Goal: Transaction & Acquisition: Purchase product/service

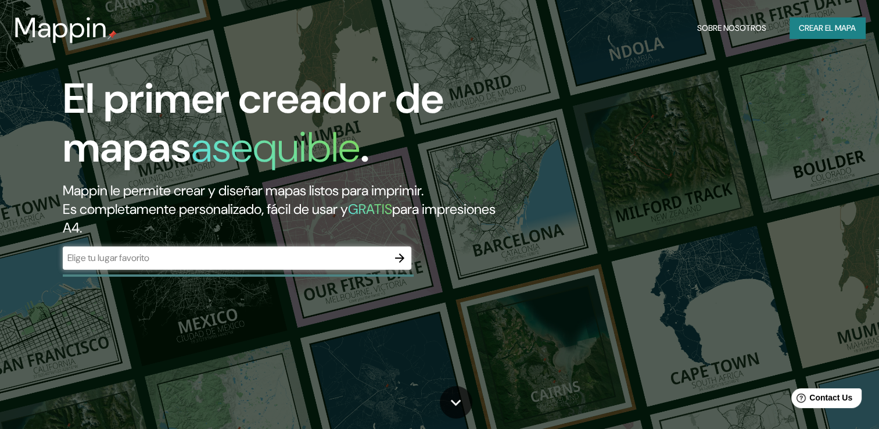
click at [339, 267] on div "​" at bounding box center [237, 257] width 349 height 23
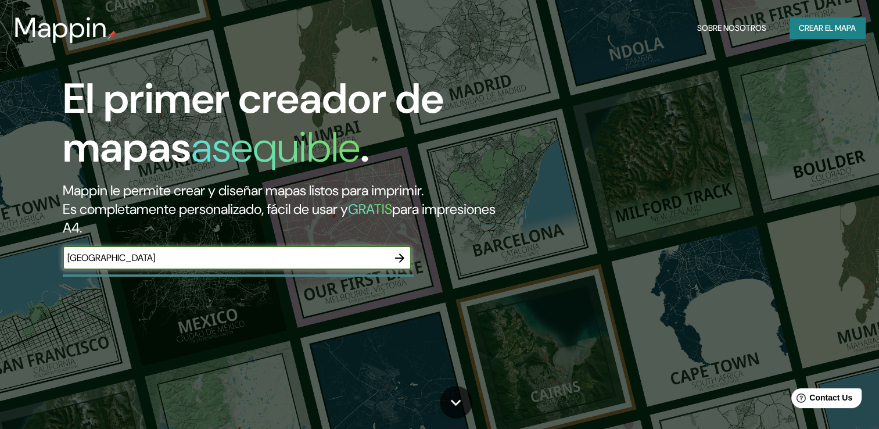
type input "santiago de chile"
click at [399, 253] on icon "button" at bounding box center [400, 258] width 14 height 14
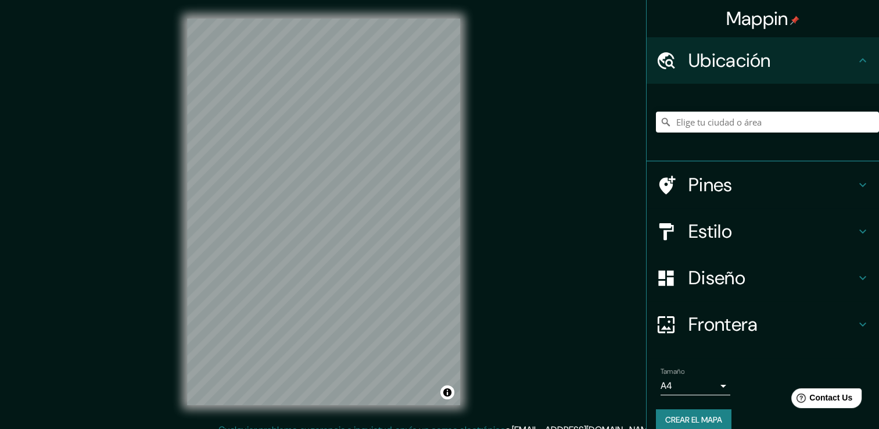
click at [460, 283] on div "© Mapbox © OpenStreetMap Improve this map" at bounding box center [324, 211] width 310 height 423
click at [721, 175] on h4 "Pines" at bounding box center [772, 184] width 167 height 23
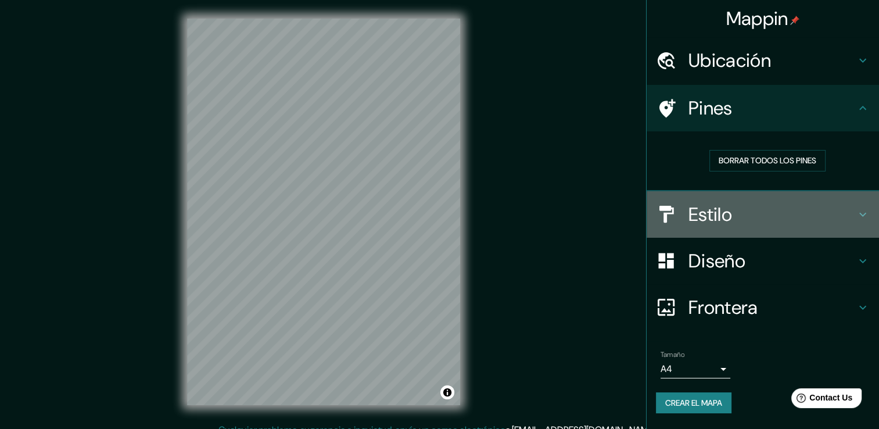
click at [752, 210] on h4 "Estilo" at bounding box center [772, 214] width 167 height 23
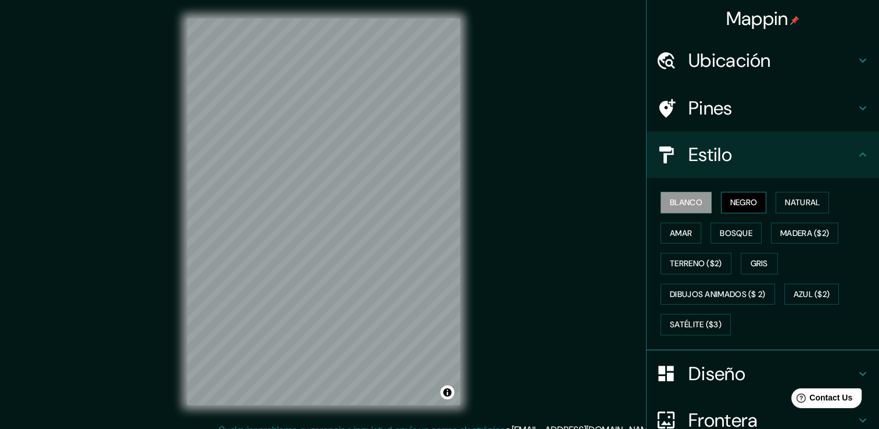
click at [731, 201] on font "Negro" at bounding box center [744, 202] width 27 height 15
click at [791, 200] on font "Natural" at bounding box center [802, 202] width 35 height 15
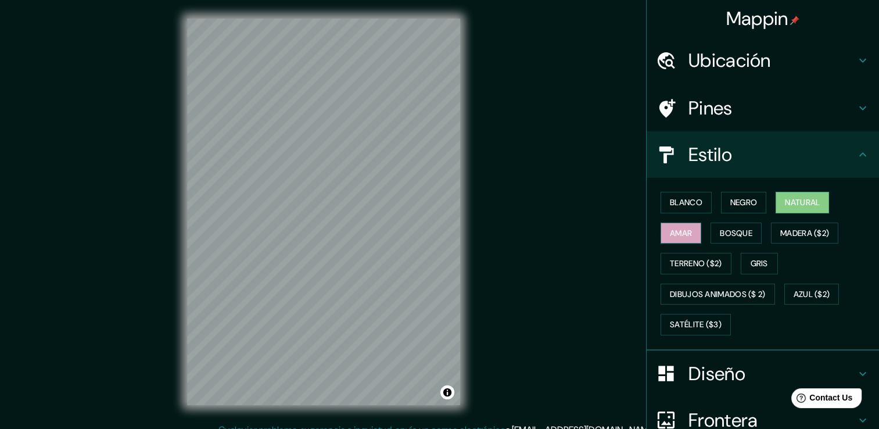
click at [674, 230] on font "Amar" at bounding box center [681, 233] width 22 height 15
click at [720, 229] on font "Bosque" at bounding box center [736, 233] width 33 height 15
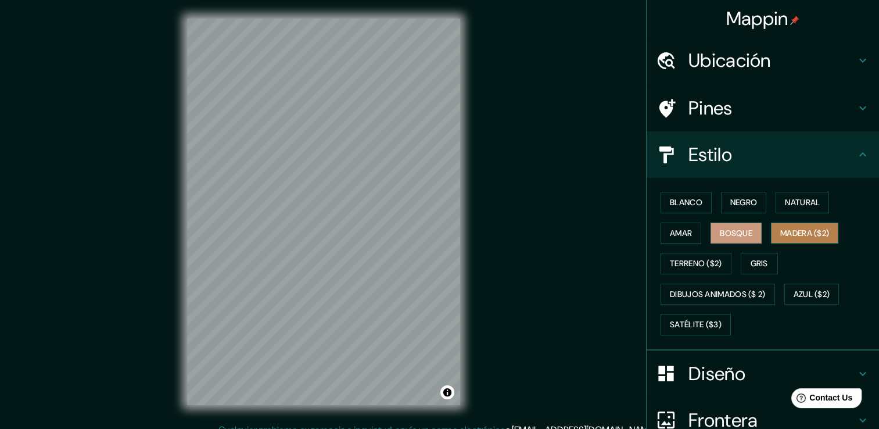
click at [781, 231] on font "Madera ($2)" at bounding box center [805, 233] width 49 height 15
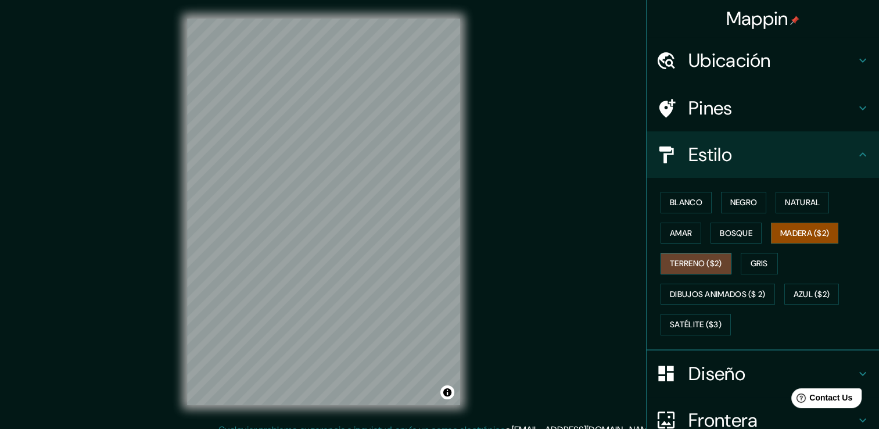
click at [700, 265] on font "Terreno ($2)" at bounding box center [696, 263] width 52 height 15
click at [757, 259] on font "Gris" at bounding box center [759, 263] width 17 height 15
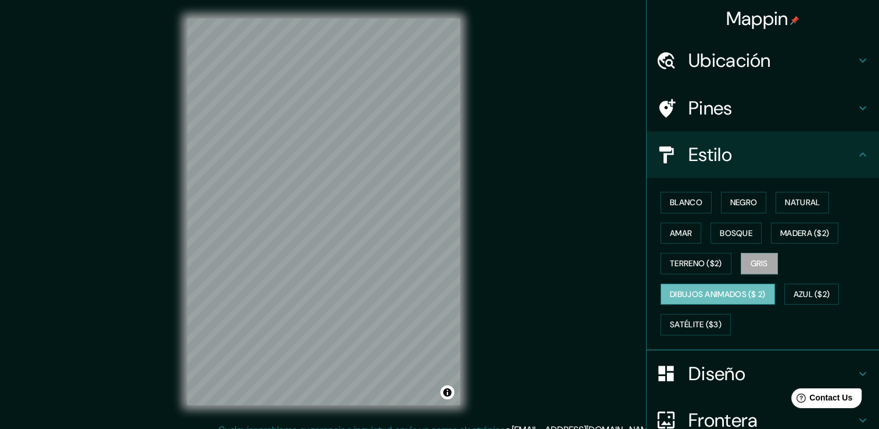
click at [684, 296] on font "Dibujos animados ($ 2)" at bounding box center [718, 294] width 96 height 15
click at [807, 290] on font "Azul ($2)" at bounding box center [812, 294] width 37 height 15
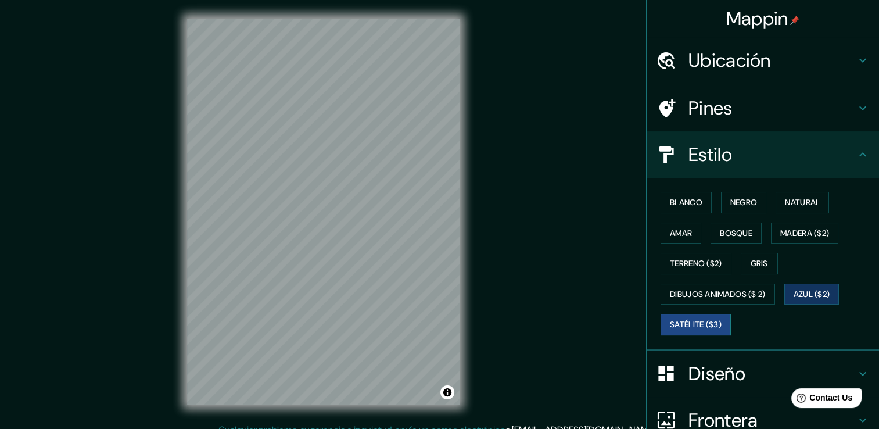
click at [684, 327] on font "Satélite ($3)" at bounding box center [696, 324] width 52 height 15
click at [758, 236] on div "Blanco Negro Natural Amar Bosque Madera ($2) Terreno ($2) Gris Dibujos animados…" at bounding box center [767, 263] width 223 height 153
click at [749, 235] on button "Bosque" at bounding box center [736, 234] width 51 height 22
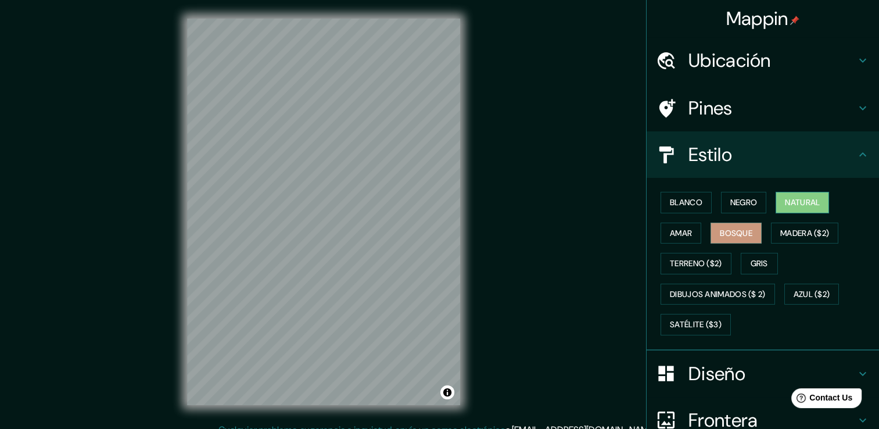
click at [798, 199] on font "Natural" at bounding box center [802, 202] width 35 height 15
click at [751, 208] on button "Negro" at bounding box center [744, 203] width 46 height 22
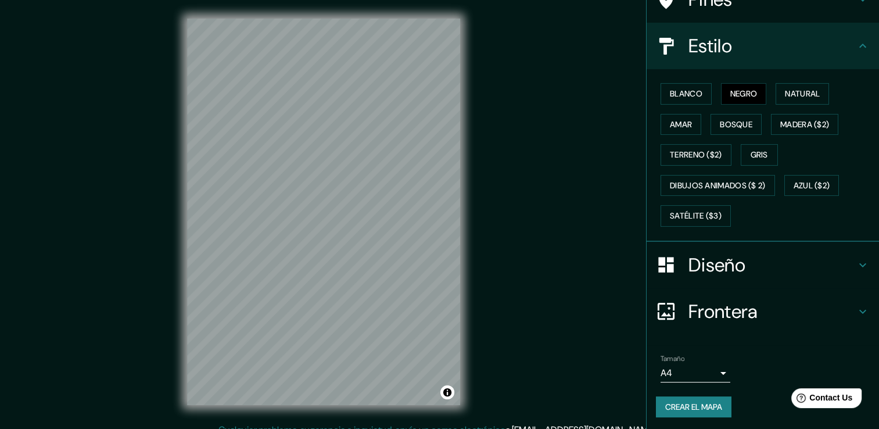
click at [801, 273] on h4 "Diseño" at bounding box center [772, 264] width 167 height 23
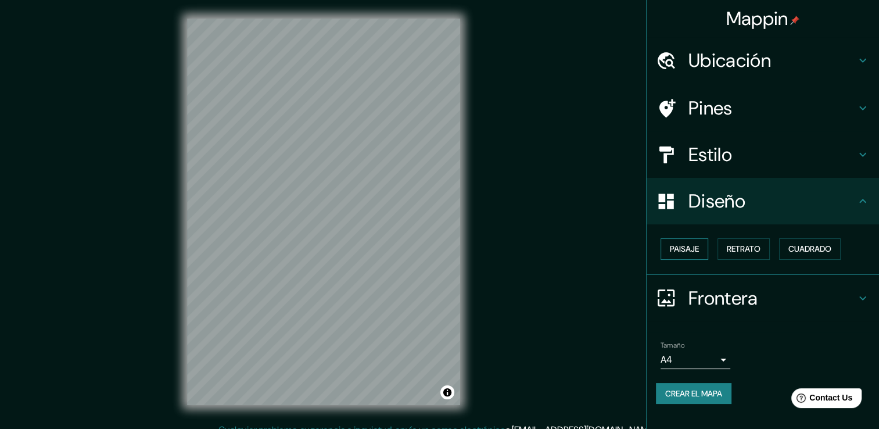
click at [680, 250] on font "Paisaje" at bounding box center [684, 249] width 29 height 15
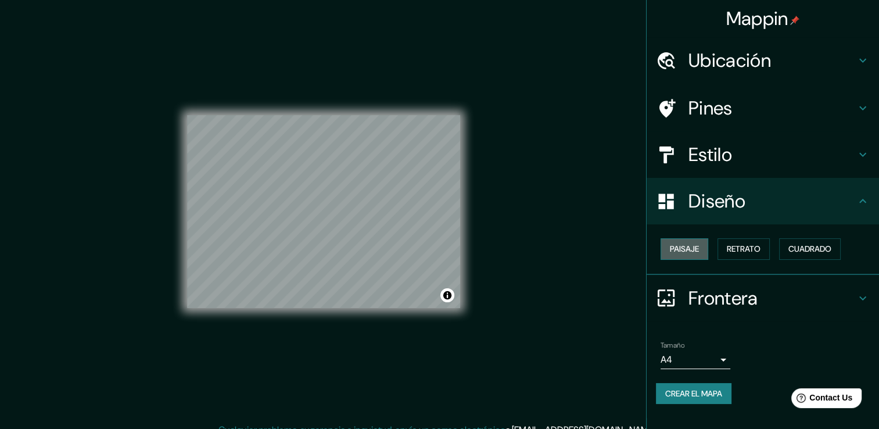
click at [679, 250] on font "Paisaje" at bounding box center [684, 249] width 29 height 15
click at [741, 248] on font "Retrato" at bounding box center [744, 249] width 34 height 15
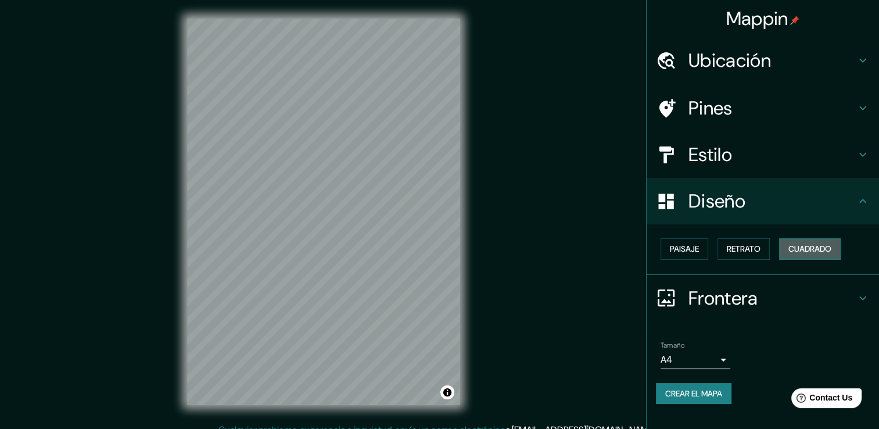
click at [796, 248] on font "Cuadrado" at bounding box center [810, 249] width 43 height 15
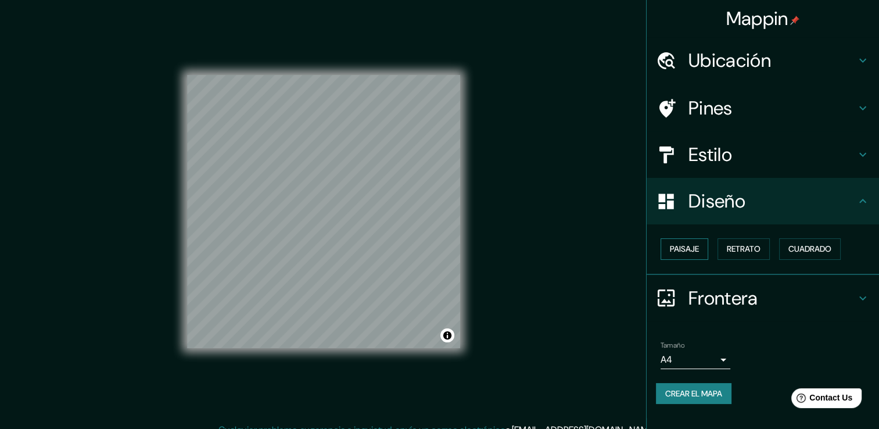
click at [704, 251] on button "Paisaje" at bounding box center [685, 249] width 48 height 22
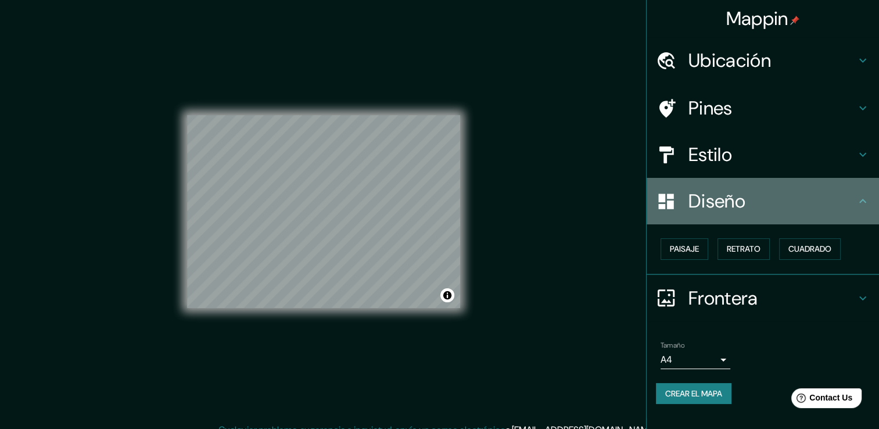
click at [805, 213] on div "Diseño" at bounding box center [763, 201] width 233 height 47
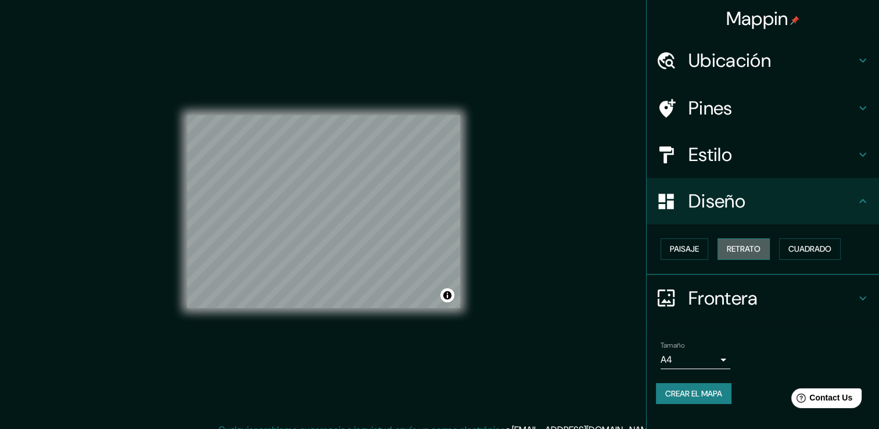
click at [767, 252] on button "Retrato" at bounding box center [744, 249] width 52 height 22
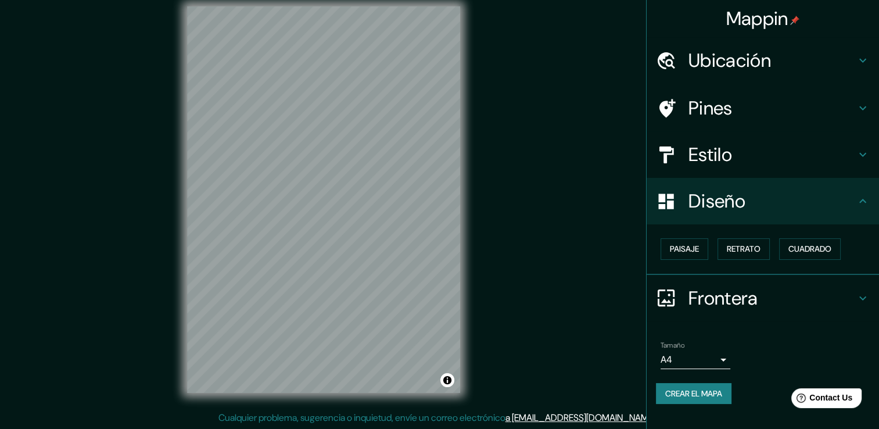
scroll to position [13, 0]
click at [824, 280] on div "Frontera" at bounding box center [763, 298] width 233 height 47
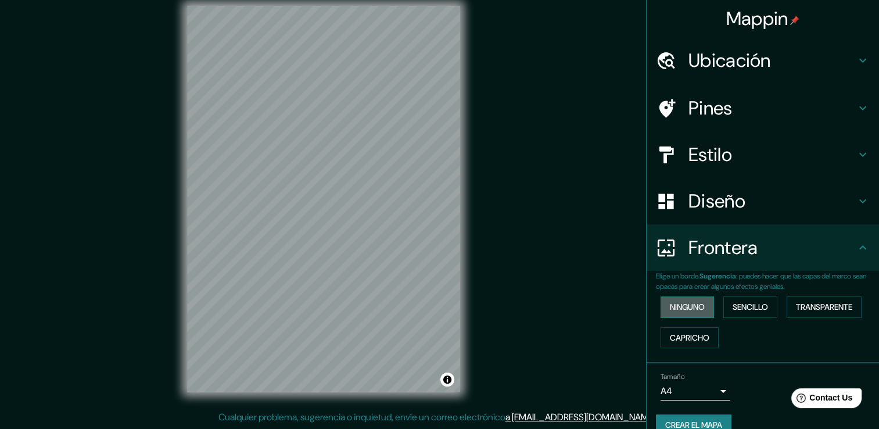
click at [695, 305] on font "Ninguno" at bounding box center [687, 307] width 35 height 15
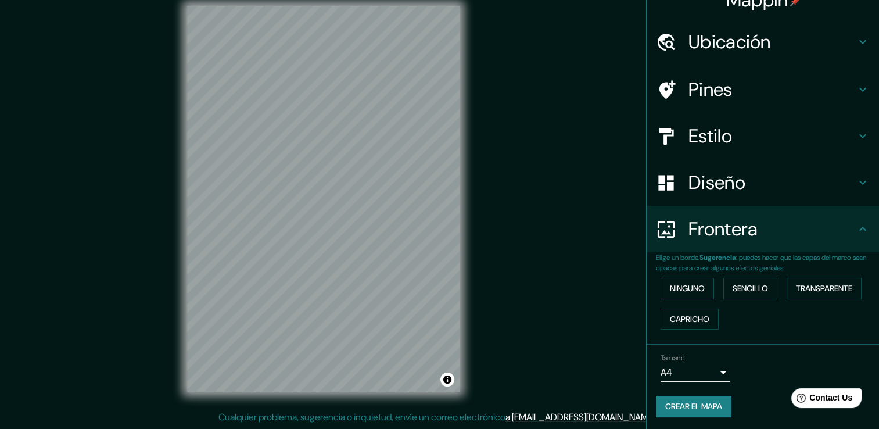
scroll to position [19, 0]
click at [702, 409] on font "Crear el mapa" at bounding box center [694, 406] width 57 height 15
click at [685, 408] on div "Crear el mapa" at bounding box center [763, 406] width 214 height 22
click at [766, 352] on div "Tamaño A4 single" at bounding box center [763, 367] width 214 height 37
click at [687, 288] on font "Ninguno" at bounding box center [687, 288] width 35 height 15
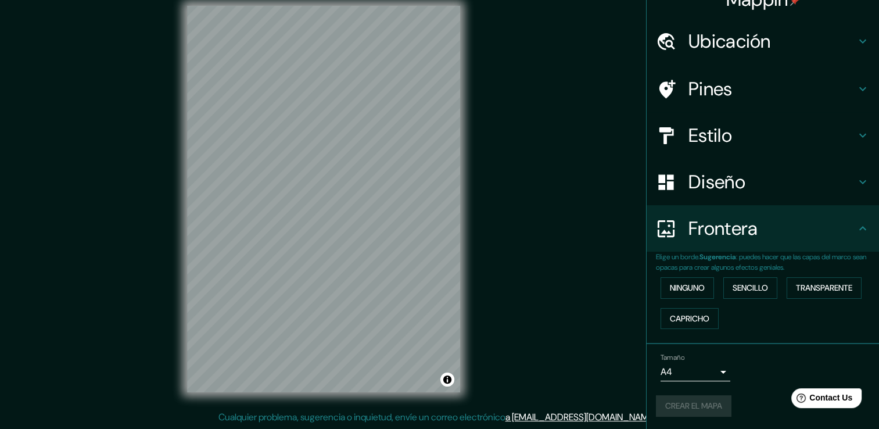
click at [773, 177] on h4 "Diseño" at bounding box center [772, 181] width 167 height 23
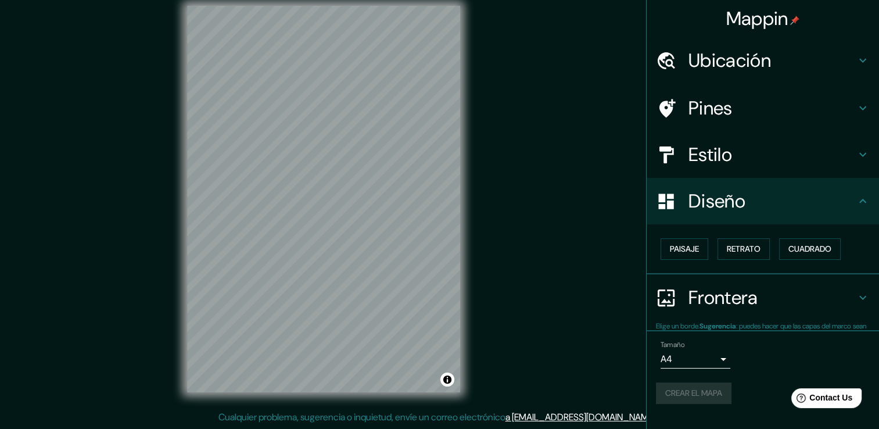
scroll to position [0, 0]
click at [775, 153] on h4 "Estilo" at bounding box center [772, 154] width 167 height 23
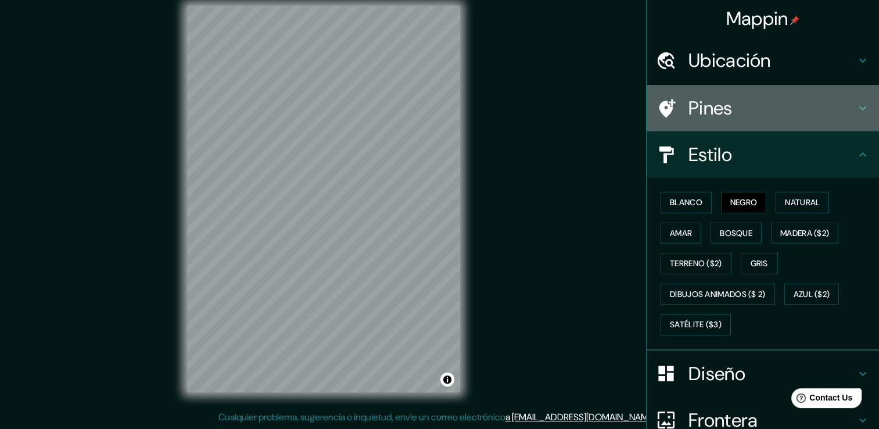
click at [770, 113] on h4 "Pines" at bounding box center [772, 107] width 167 height 23
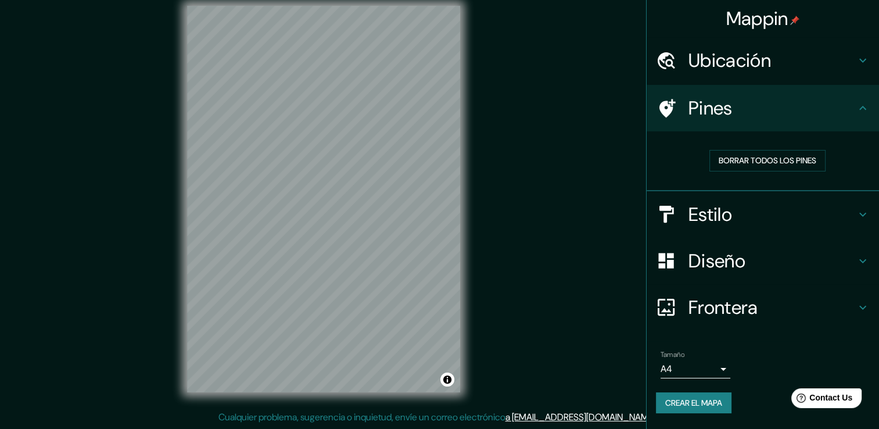
click at [759, 66] on h4 "Ubicación" at bounding box center [772, 60] width 167 height 23
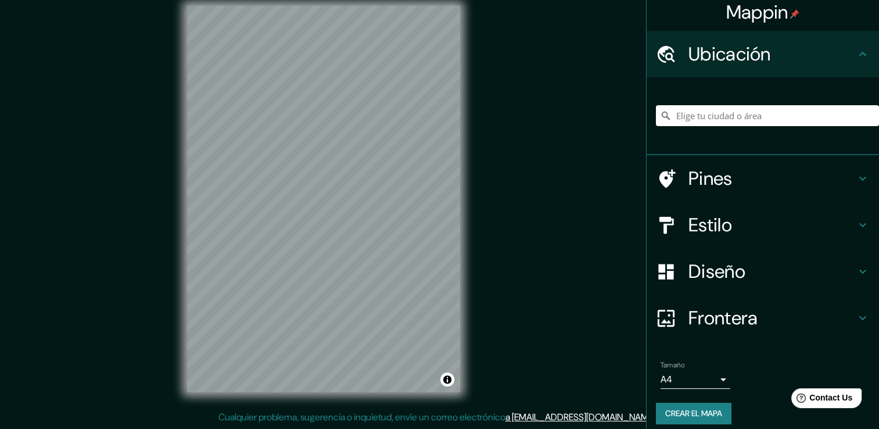
scroll to position [15, 0]
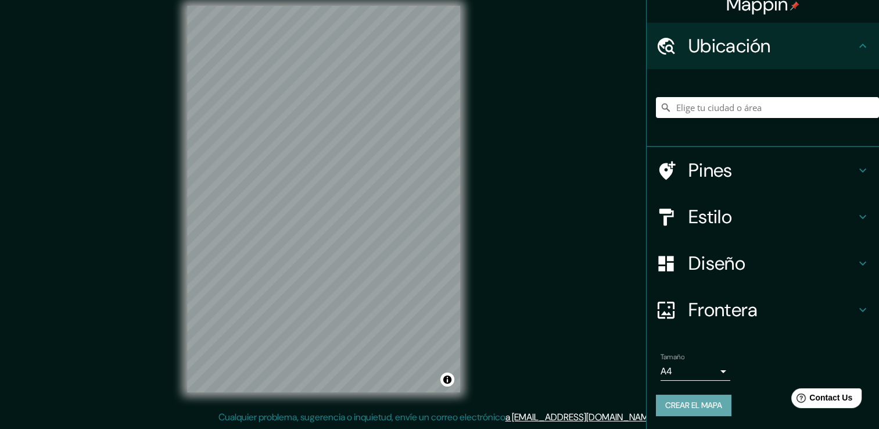
click at [690, 401] on font "Crear el mapa" at bounding box center [694, 405] width 57 height 15
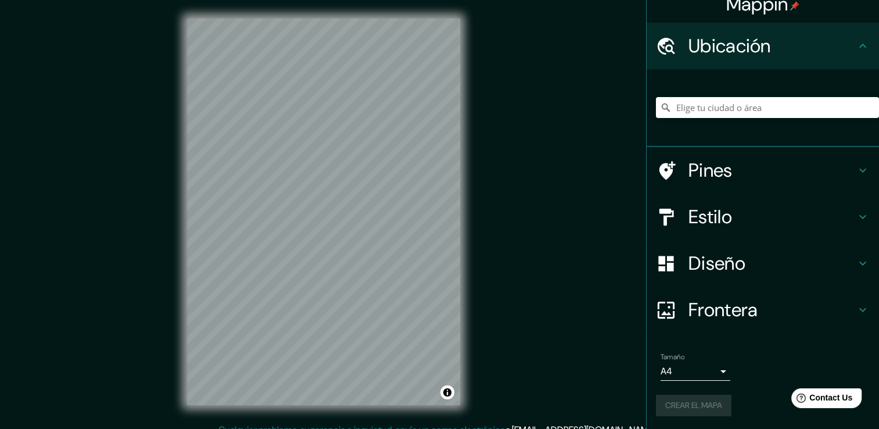
scroll to position [0, 0]
drag, startPoint x: 839, startPoint y: 0, endPoint x: 588, endPoint y: 242, distance: 348.6
click at [588, 242] on div "Mappin Ubicación Pines Estilo Diseño Frontera Elige un borde. Sugerencia : pued…" at bounding box center [439, 221] width 879 height 442
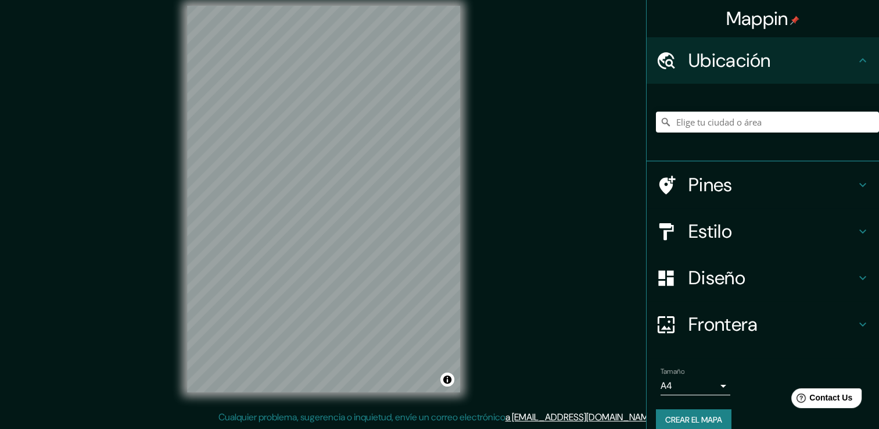
click at [742, 243] on div "Estilo" at bounding box center [763, 231] width 233 height 47
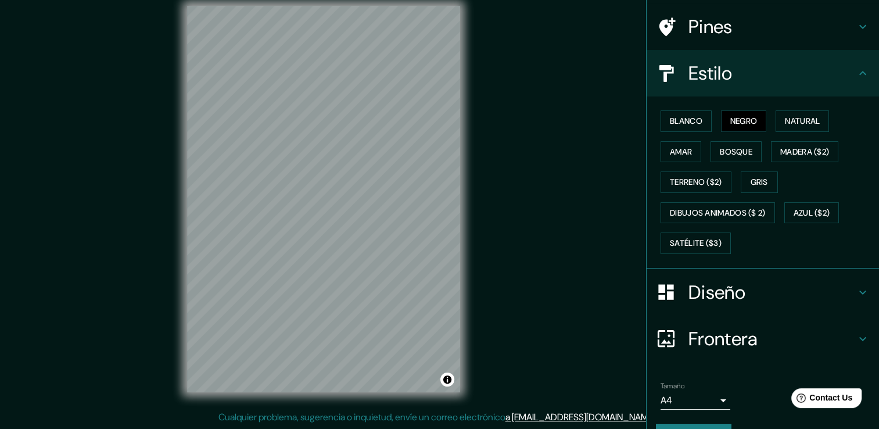
scroll to position [109, 0]
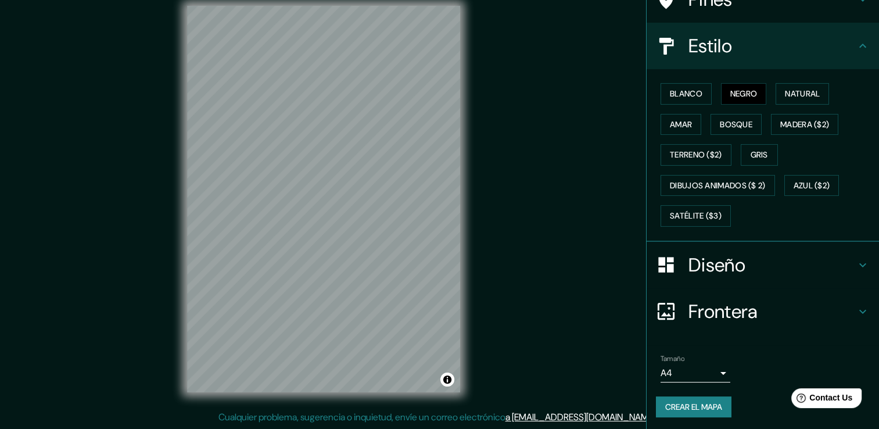
click at [694, 400] on font "Crear el mapa" at bounding box center [694, 407] width 57 height 15
click at [712, 372] on body "Mappin Ubicación Pines Estilo Blanco Negro Natural Amar Bosque Madera ($2) Terr…" at bounding box center [439, 201] width 879 height 429
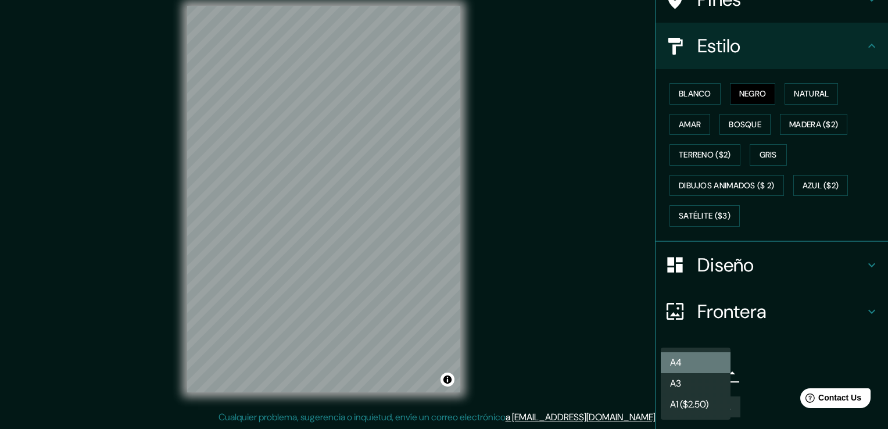
click at [718, 359] on li "A4" at bounding box center [696, 362] width 70 height 21
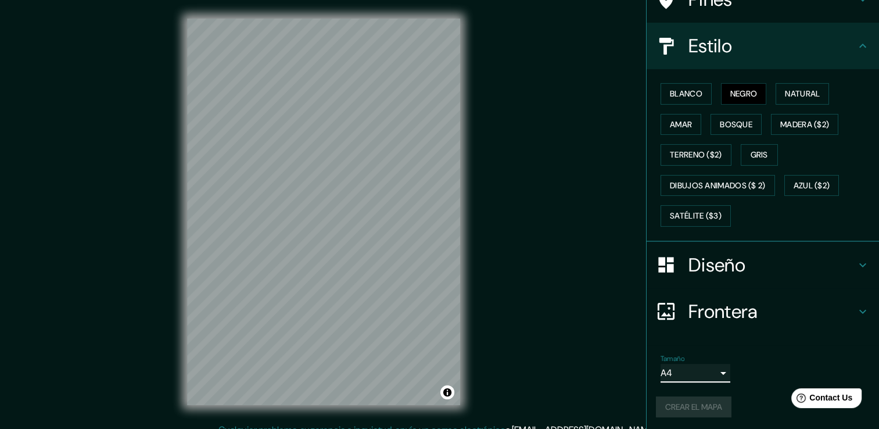
scroll to position [13, 0]
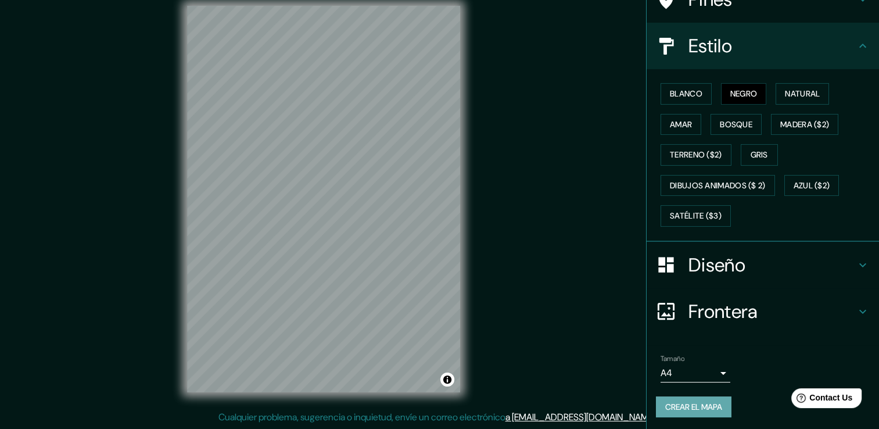
click at [678, 398] on button "Crear el mapa" at bounding box center [694, 407] width 76 height 22
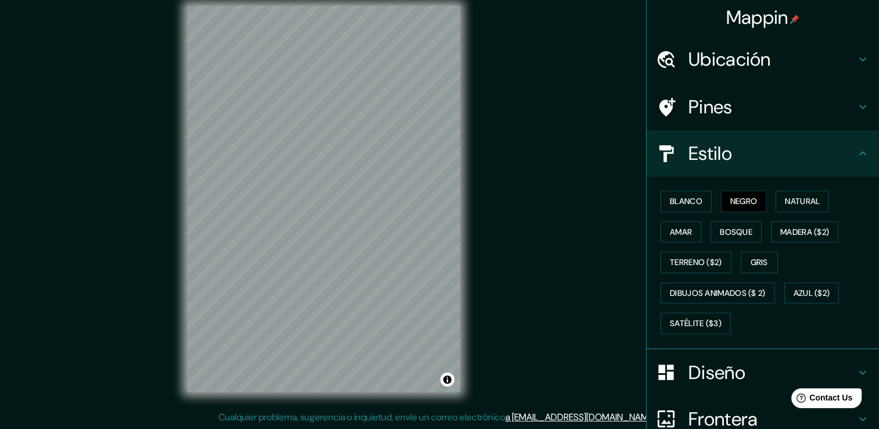
scroll to position [0, 0]
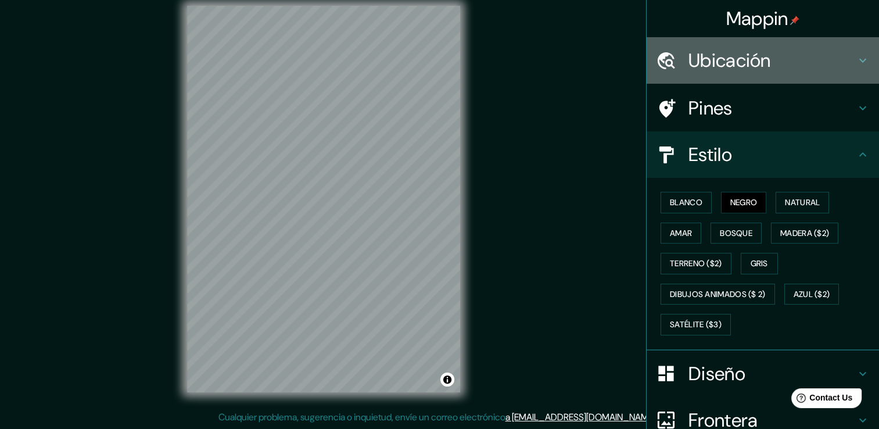
click at [763, 52] on h4 "Ubicación" at bounding box center [772, 60] width 167 height 23
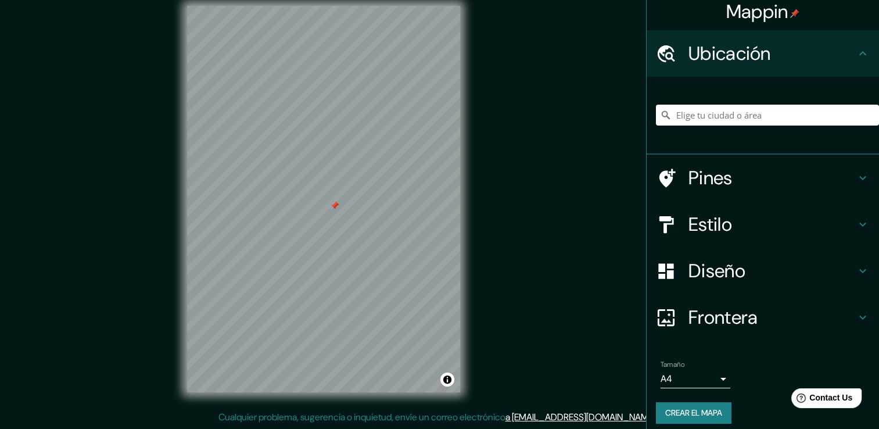
scroll to position [15, 0]
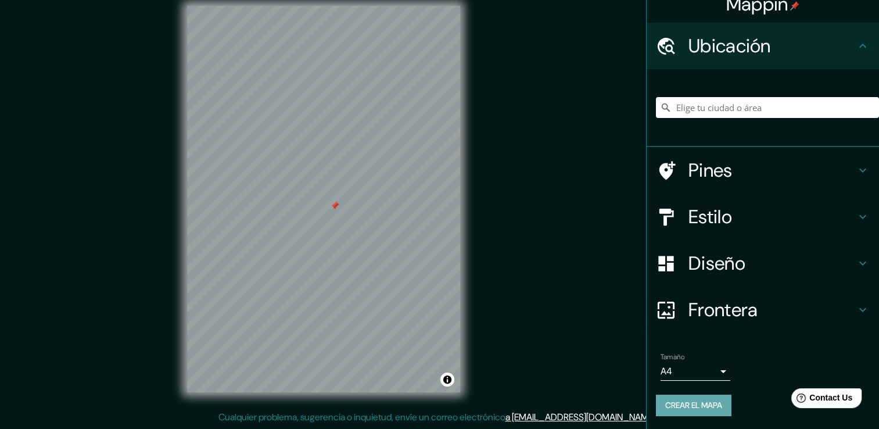
click at [677, 401] on font "Crear el mapa" at bounding box center [694, 405] width 57 height 15
click at [616, 129] on div "Mappin Ubicación Pines Estilo Diseño Frontera Elige un borde. Sugerencia : pued…" at bounding box center [439, 208] width 879 height 442
click at [756, 101] on input "Elige tu ciudad o área" at bounding box center [767, 107] width 223 height 21
click at [794, 152] on div "Pines" at bounding box center [763, 170] width 233 height 47
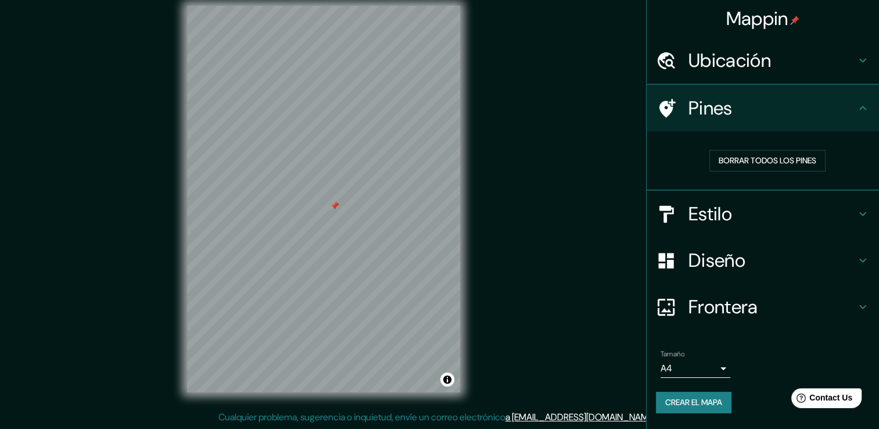
scroll to position [0, 0]
click at [795, 159] on font "Borrar todos los pines" at bounding box center [768, 160] width 98 height 15
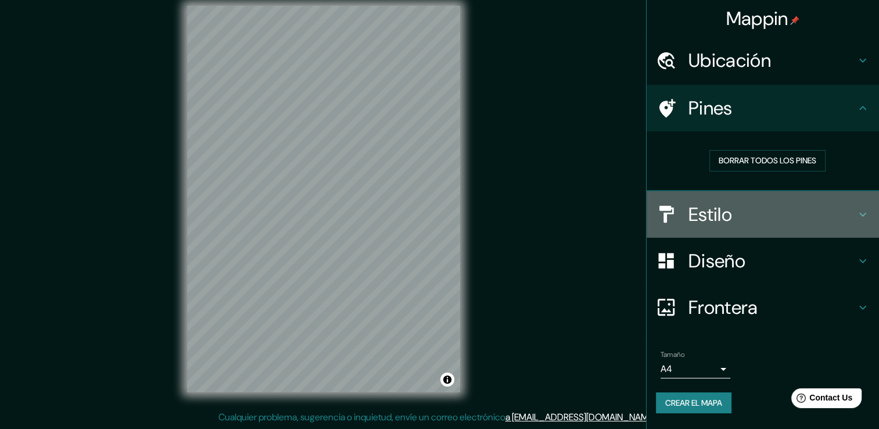
click at [773, 222] on h4 "Estilo" at bounding box center [772, 214] width 167 height 23
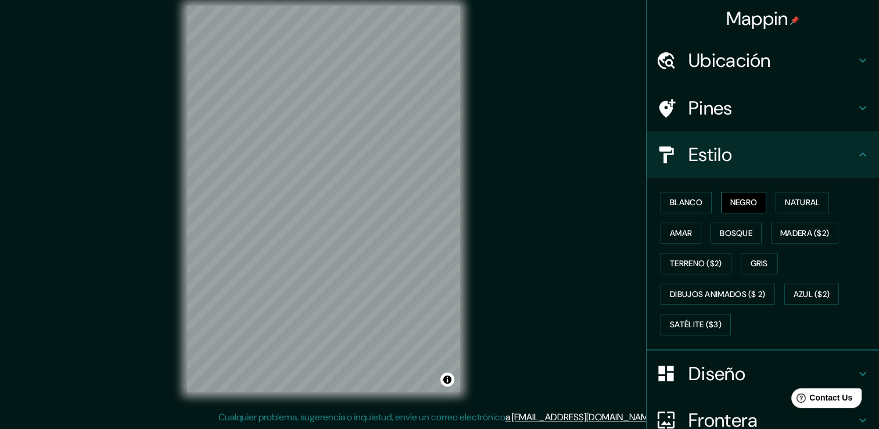
click at [746, 203] on font "Negro" at bounding box center [744, 202] width 27 height 15
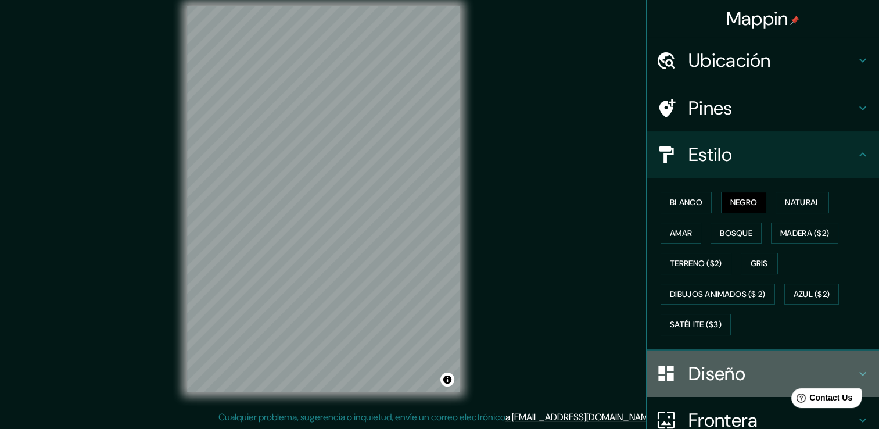
click at [692, 369] on h4 "Diseño" at bounding box center [772, 373] width 167 height 23
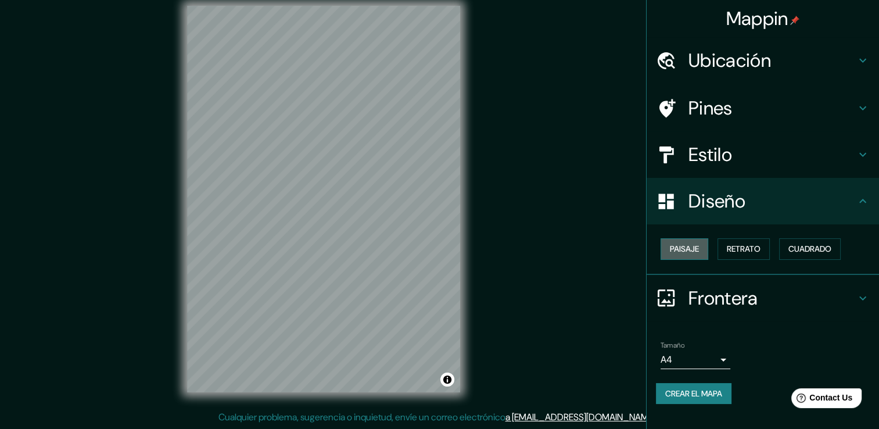
click at [682, 251] on font "Paisaje" at bounding box center [684, 249] width 29 height 15
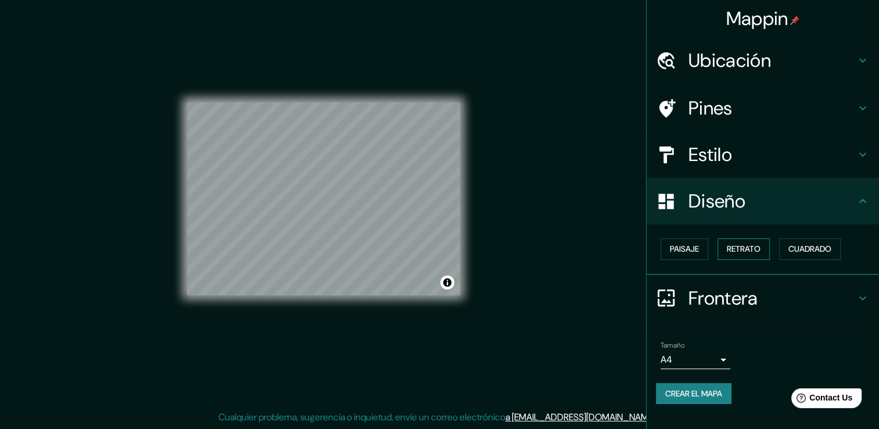
click at [729, 245] on font "Retrato" at bounding box center [744, 249] width 34 height 15
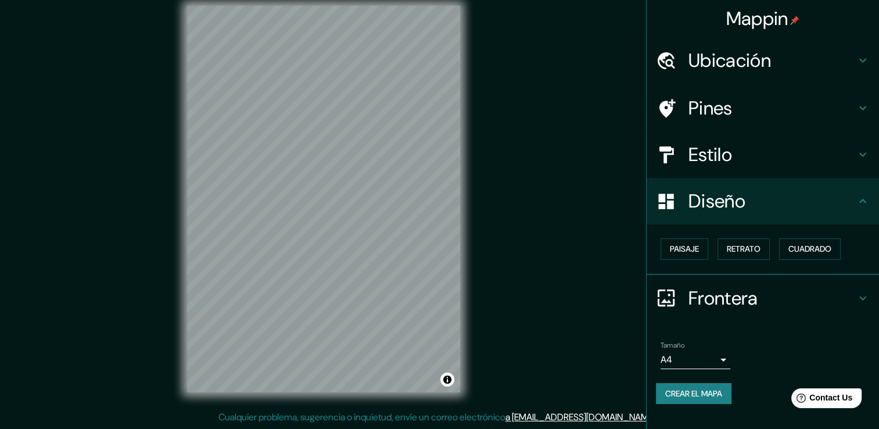
click at [777, 250] on div "Paisaje Retrato Cuadrado" at bounding box center [767, 249] width 223 height 31
click at [798, 248] on font "Cuadrado" at bounding box center [810, 249] width 43 height 15
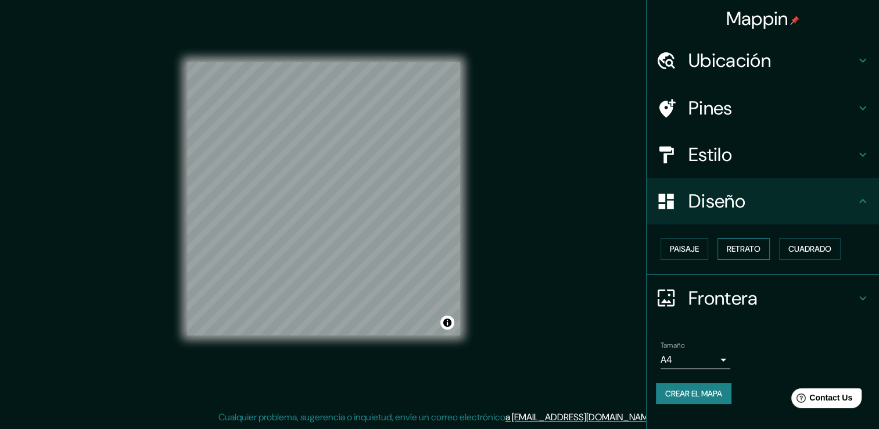
click at [756, 246] on font "Retrato" at bounding box center [744, 249] width 34 height 15
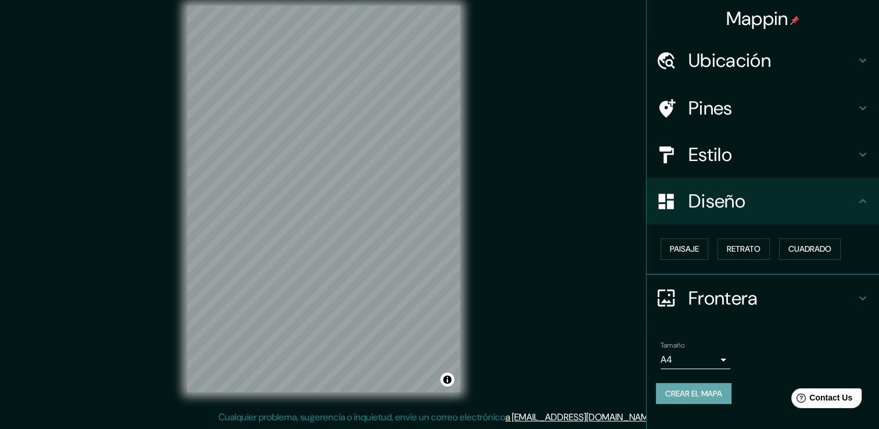
click at [696, 400] on button "Crear el mapa" at bounding box center [694, 394] width 76 height 22
click at [723, 301] on h4 "Frontera" at bounding box center [772, 298] width 167 height 23
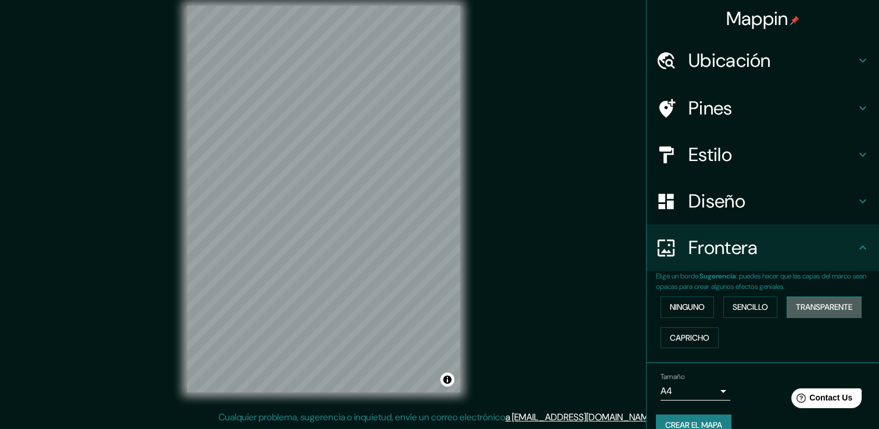
click at [827, 307] on font "Transparente" at bounding box center [824, 307] width 56 height 15
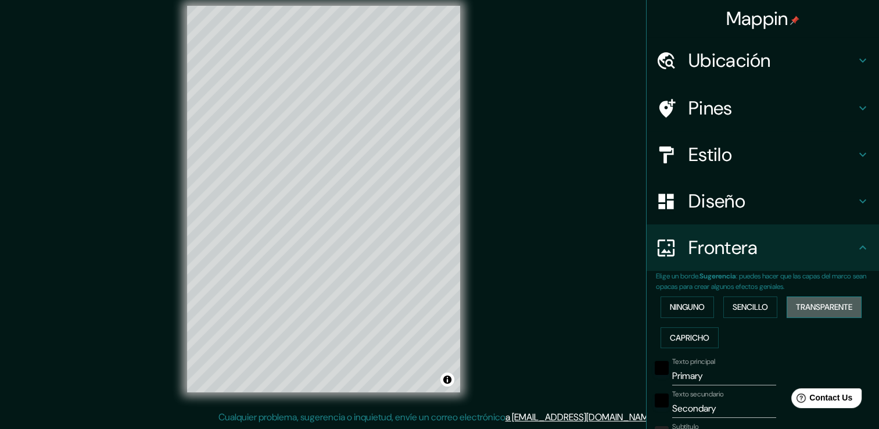
click at [827, 307] on font "Transparente" at bounding box center [824, 307] width 56 height 15
type input "226"
type input "38"
click at [787, 305] on button "Transparente" at bounding box center [824, 307] width 75 height 22
type input "226"
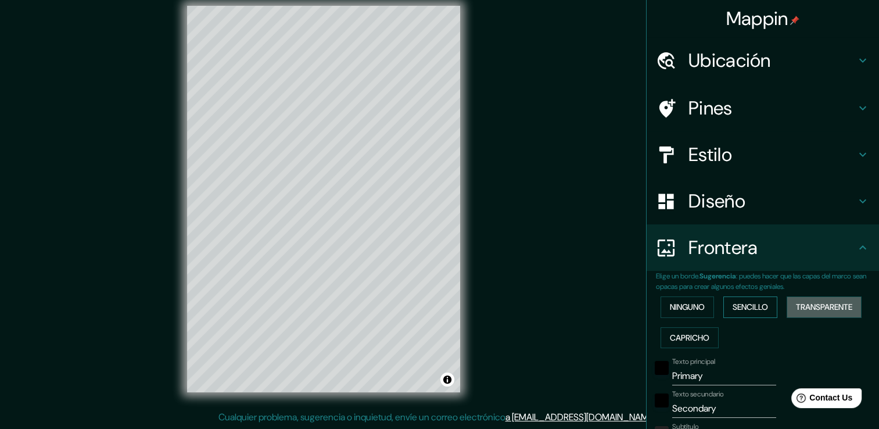
type input "38"
click at [756, 306] on font "Sencillo" at bounding box center [750, 307] width 35 height 15
click at [716, 302] on div "Ninguno Sencillo Transparente Capricho" at bounding box center [767, 322] width 223 height 61
click at [695, 303] on font "Ninguno" at bounding box center [687, 307] width 35 height 15
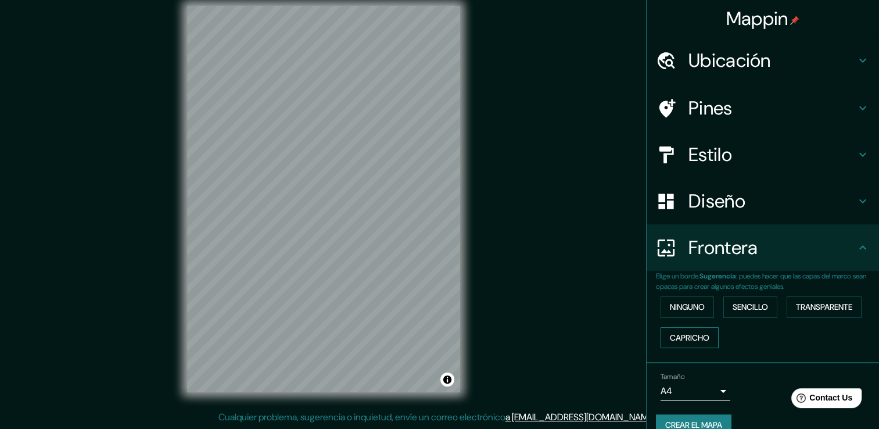
click at [682, 334] on font "Capricho" at bounding box center [690, 338] width 40 height 15
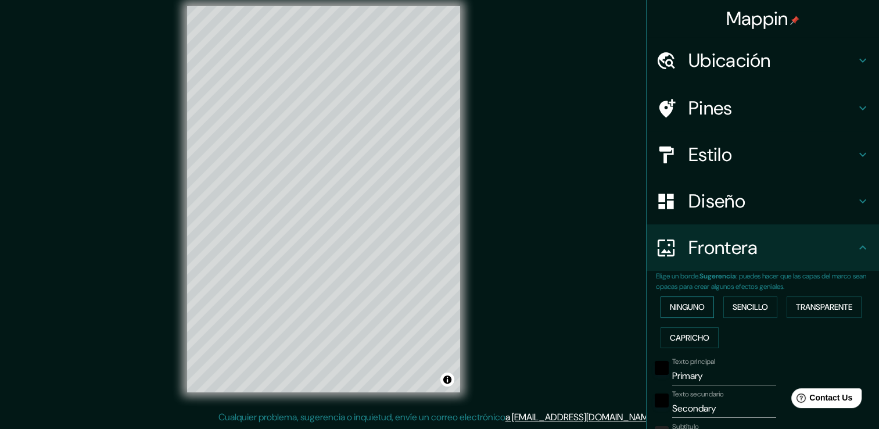
click at [685, 310] on font "Ninguno" at bounding box center [687, 307] width 35 height 15
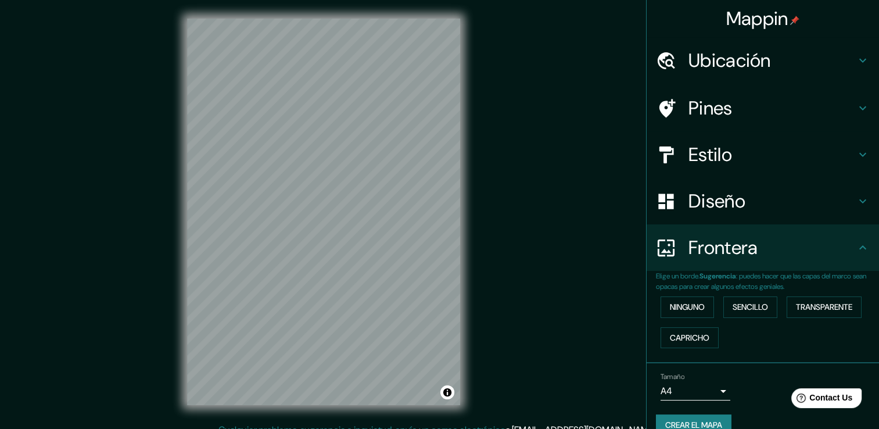
scroll to position [0, 0]
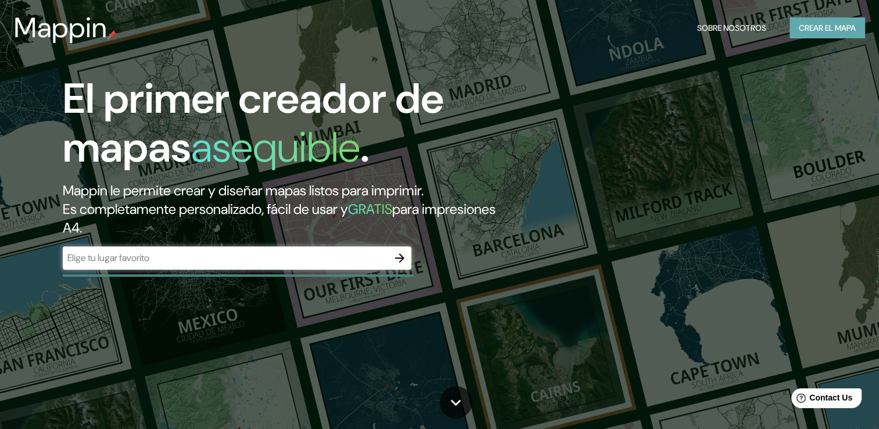
click at [814, 21] on font "Crear el mapa" at bounding box center [827, 28] width 57 height 15
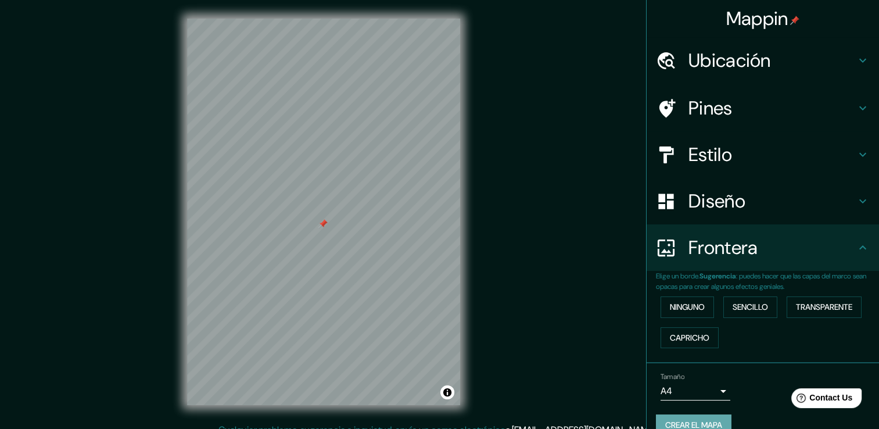
click at [677, 418] on font "Crear el mapa" at bounding box center [694, 425] width 57 height 15
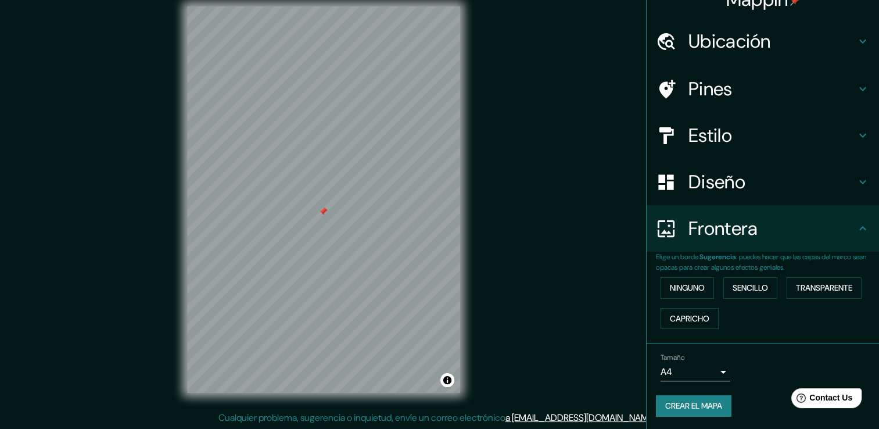
scroll to position [13, 0]
drag, startPoint x: 585, startPoint y: 156, endPoint x: 579, endPoint y: 139, distance: 18.4
click at [585, 156] on div "Mappin Ubicación Pines Estilo Diseño Frontera Elige un borde. Sugerencia : pued…" at bounding box center [439, 208] width 879 height 442
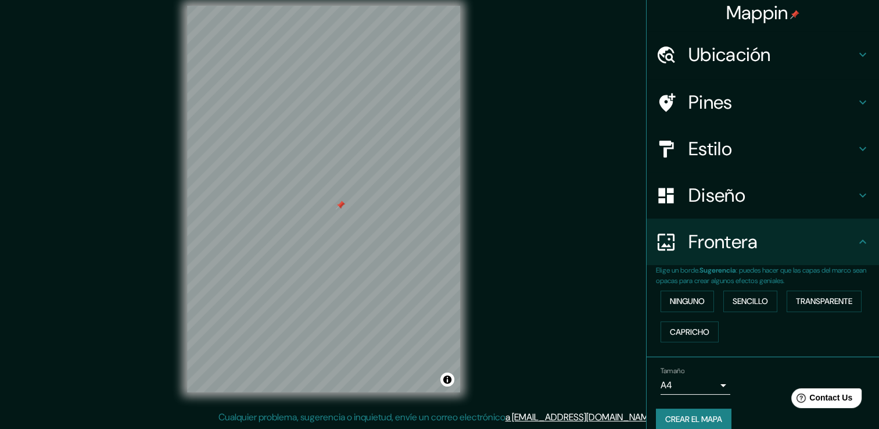
scroll to position [19, 0]
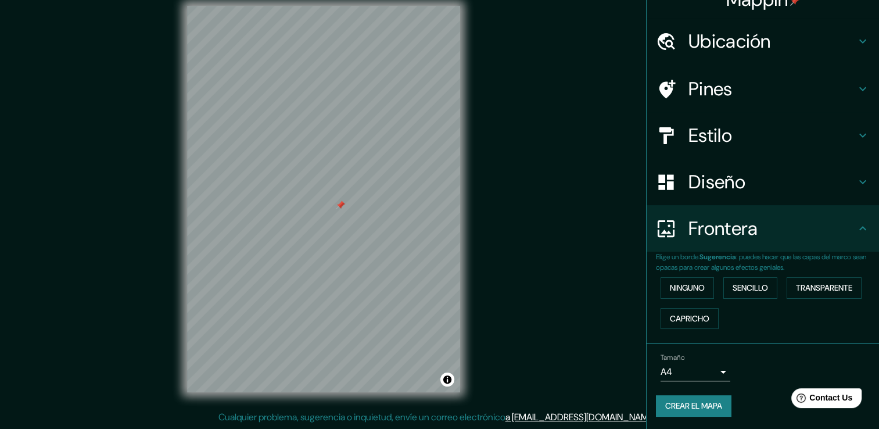
click at [696, 412] on button "Crear el mapa" at bounding box center [694, 406] width 76 height 22
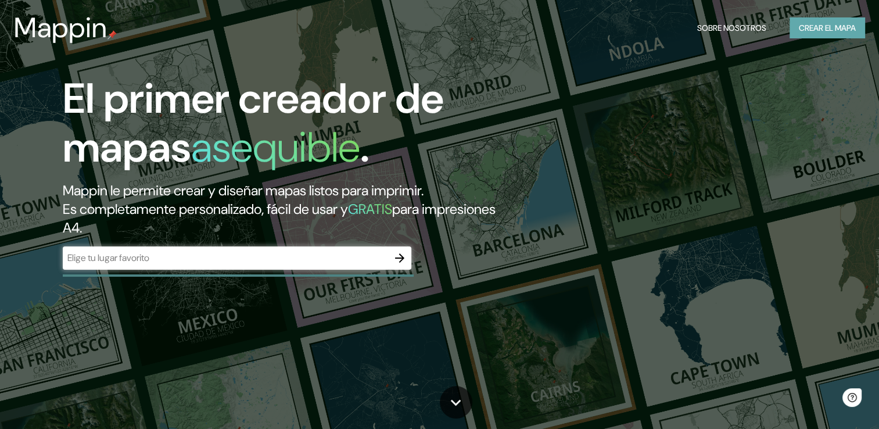
click at [816, 25] on font "Crear el mapa" at bounding box center [827, 28] width 57 height 15
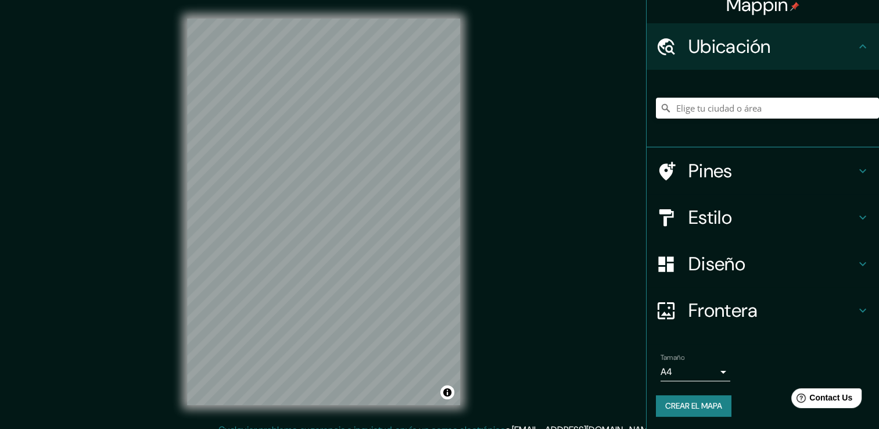
scroll to position [15, 0]
click at [707, 247] on div "Diseño" at bounding box center [763, 263] width 233 height 47
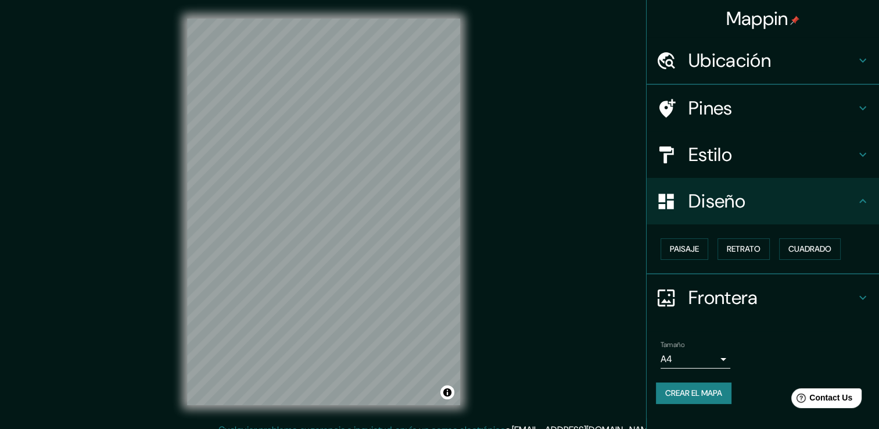
scroll to position [0, 0]
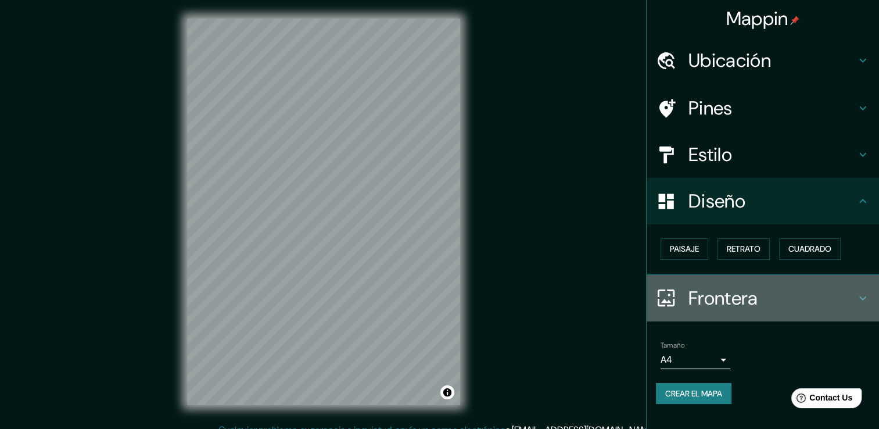
click at [729, 292] on h4 "Frontera" at bounding box center [772, 298] width 167 height 23
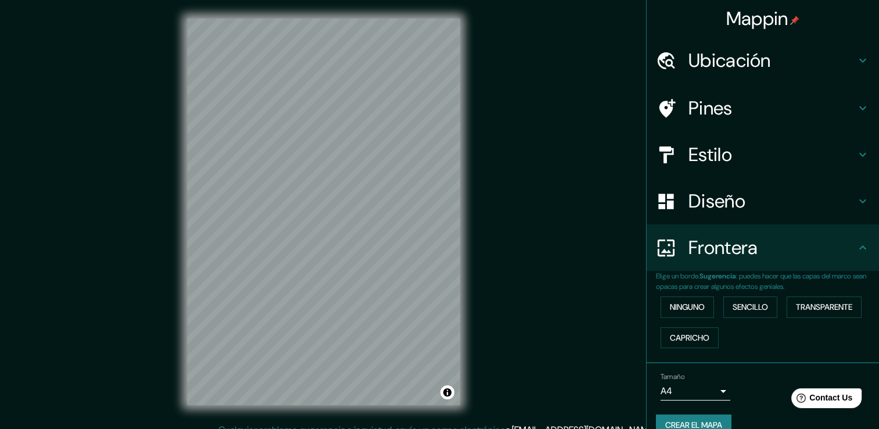
click at [735, 180] on div "Diseño" at bounding box center [763, 201] width 233 height 47
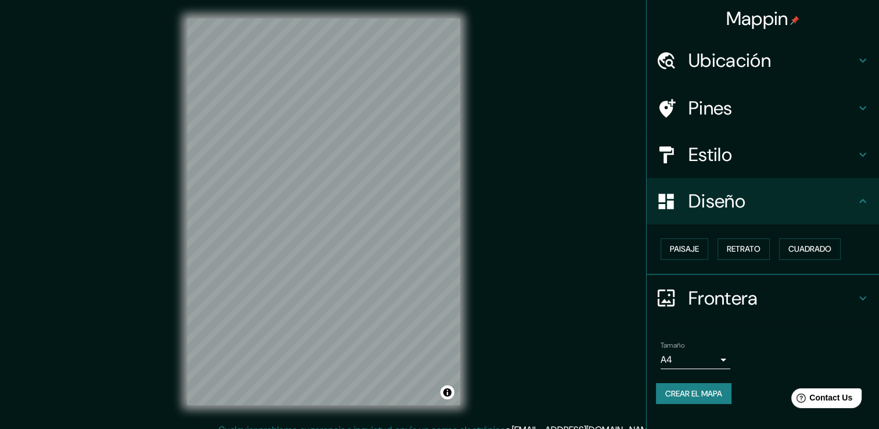
click at [739, 156] on h4 "Estilo" at bounding box center [772, 154] width 167 height 23
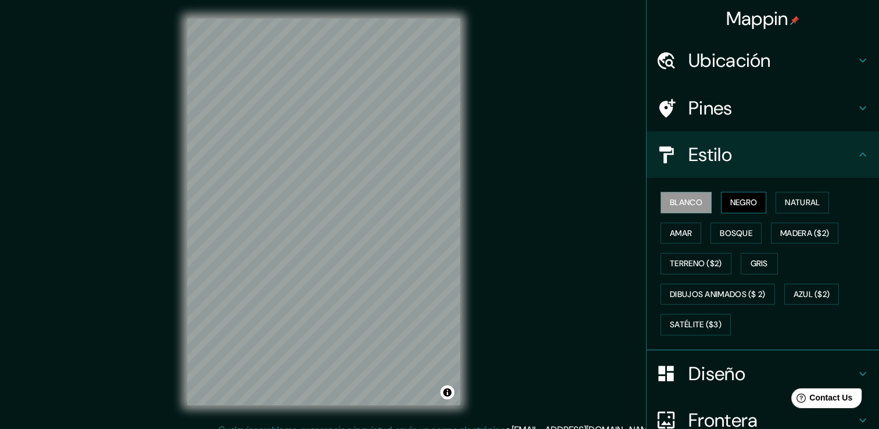
click at [742, 210] on button "Negro" at bounding box center [744, 203] width 46 height 22
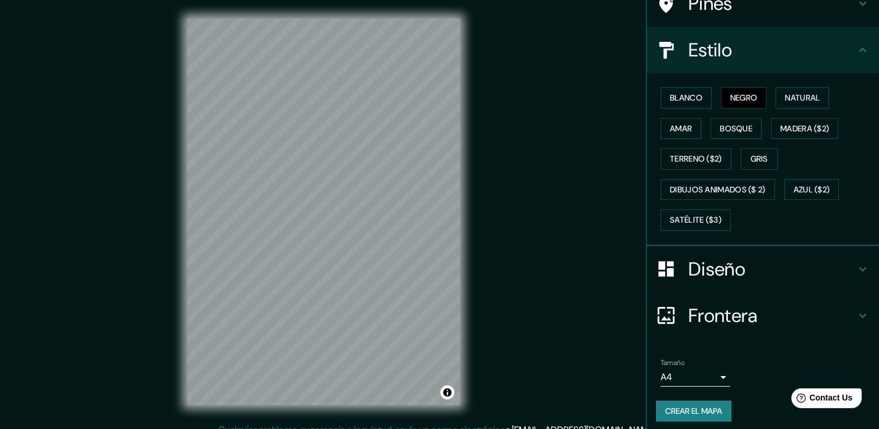
scroll to position [109, 0]
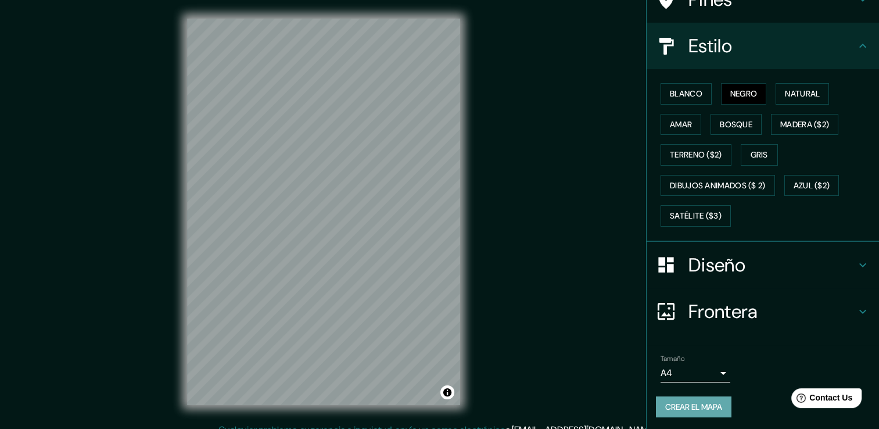
click at [700, 405] on font "Crear el mapa" at bounding box center [694, 407] width 57 height 15
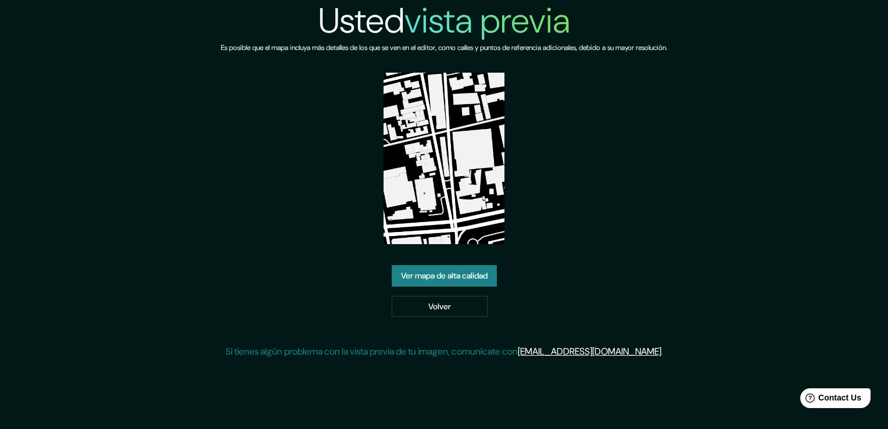
click at [456, 273] on link "Ver mapa de alta calidad" at bounding box center [444, 276] width 105 height 22
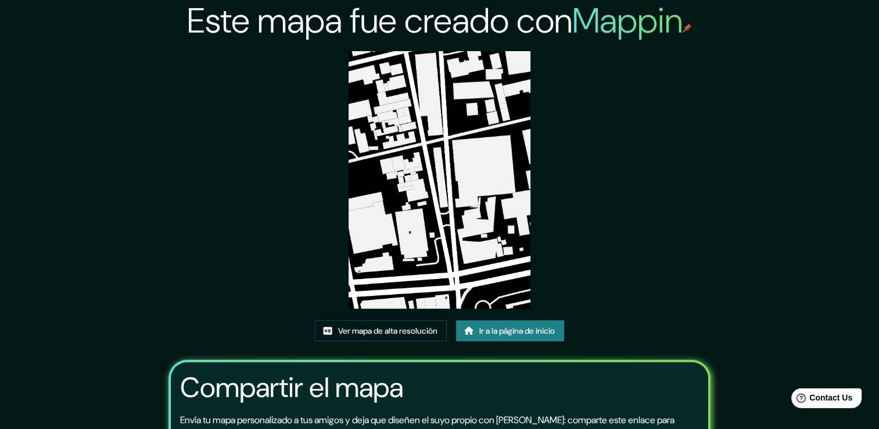
click at [444, 141] on img at bounding box center [440, 180] width 182 height 258
click at [358, 339] on link "Ver mapa de alta resolución" at bounding box center [381, 331] width 132 height 22
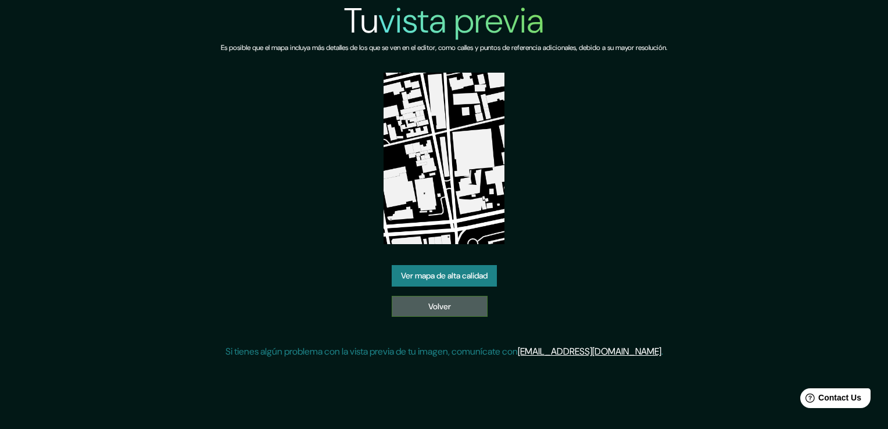
click at [432, 307] on link "Volver" at bounding box center [440, 307] width 96 height 22
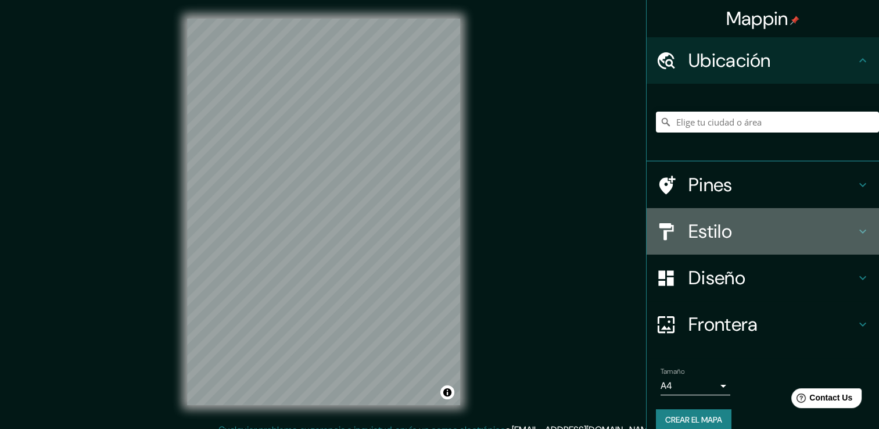
click at [700, 224] on h4 "Estilo" at bounding box center [772, 231] width 167 height 23
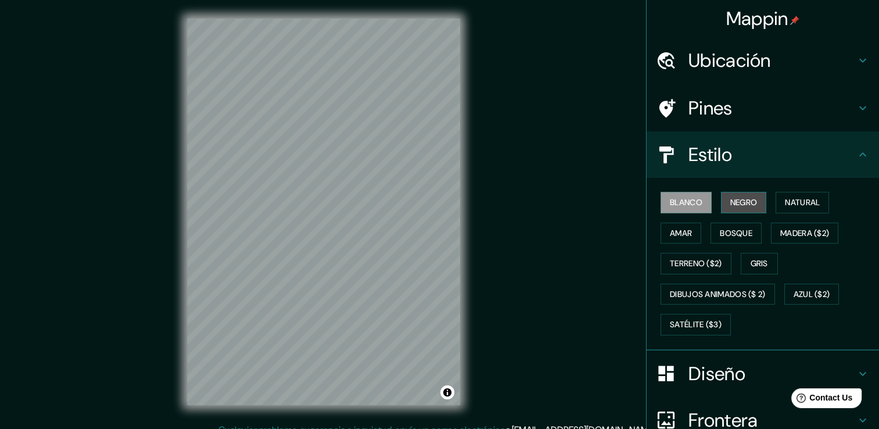
click at [721, 201] on button "Negro" at bounding box center [744, 203] width 46 height 22
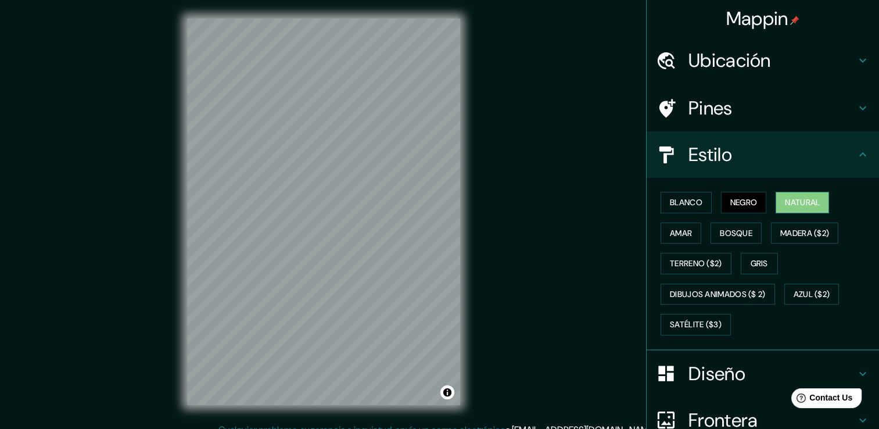
click at [800, 203] on font "Natural" at bounding box center [802, 202] width 35 height 15
click at [670, 233] on font "Amar" at bounding box center [681, 233] width 22 height 15
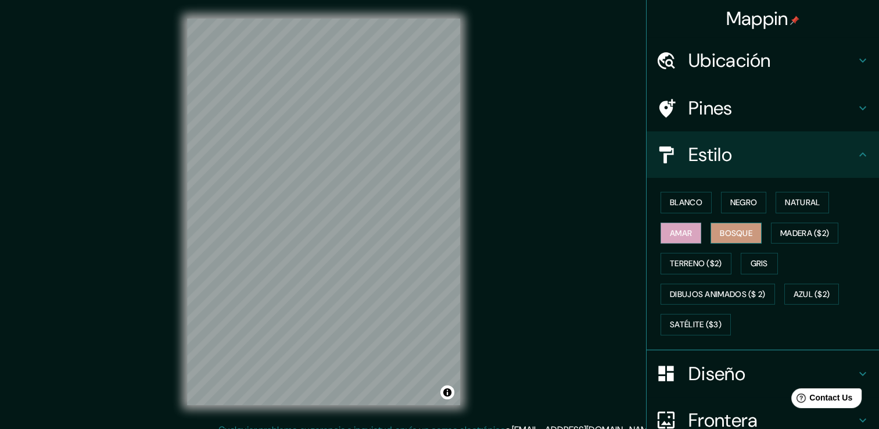
click at [726, 236] on font "Bosque" at bounding box center [736, 233] width 33 height 15
click at [751, 259] on font "Gris" at bounding box center [759, 263] width 17 height 15
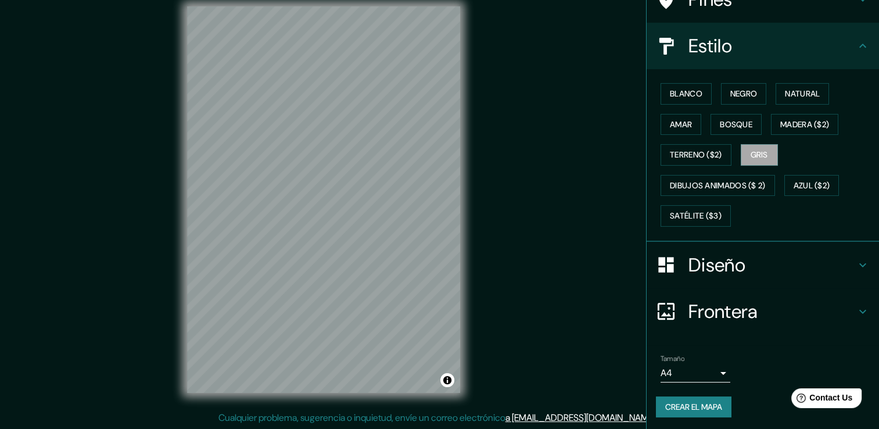
scroll to position [13, 0]
click at [670, 406] on font "Crear el mapa" at bounding box center [694, 407] width 57 height 15
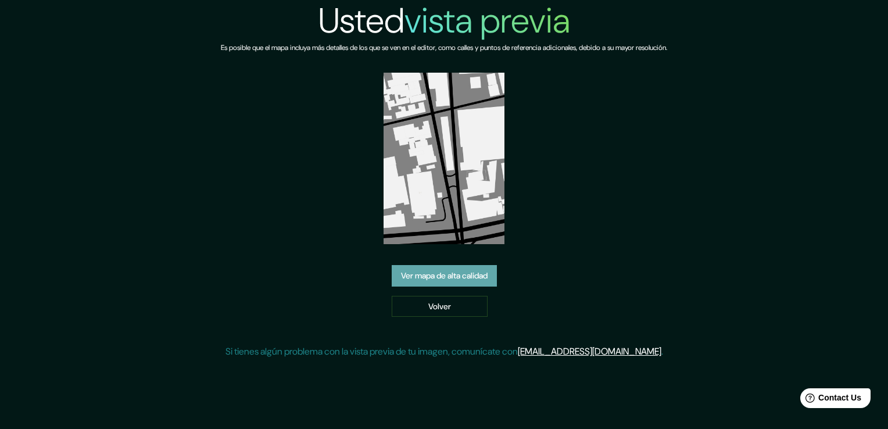
click at [485, 280] on link "Ver mapa de alta calidad" at bounding box center [444, 276] width 105 height 22
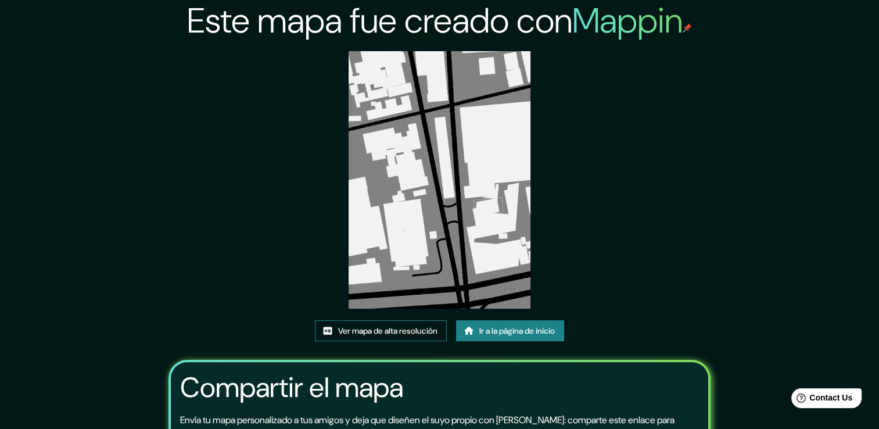
click at [371, 334] on font "Ver mapa de alta resolución" at bounding box center [387, 331] width 99 height 15
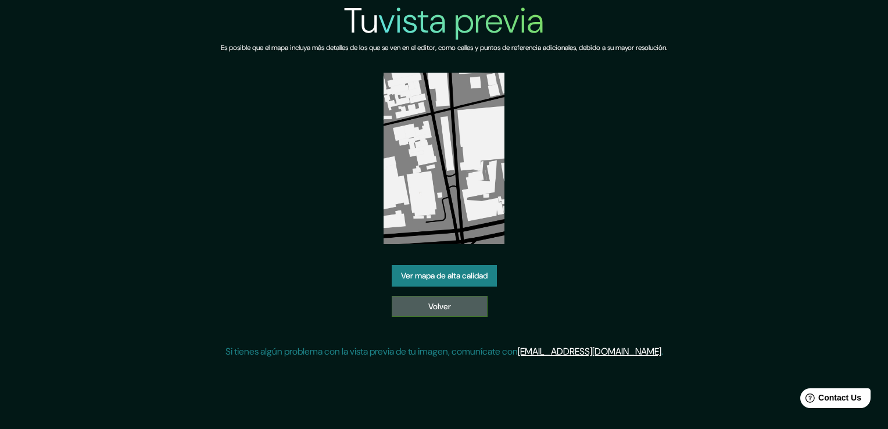
click at [414, 312] on link "Volver" at bounding box center [440, 307] width 96 height 22
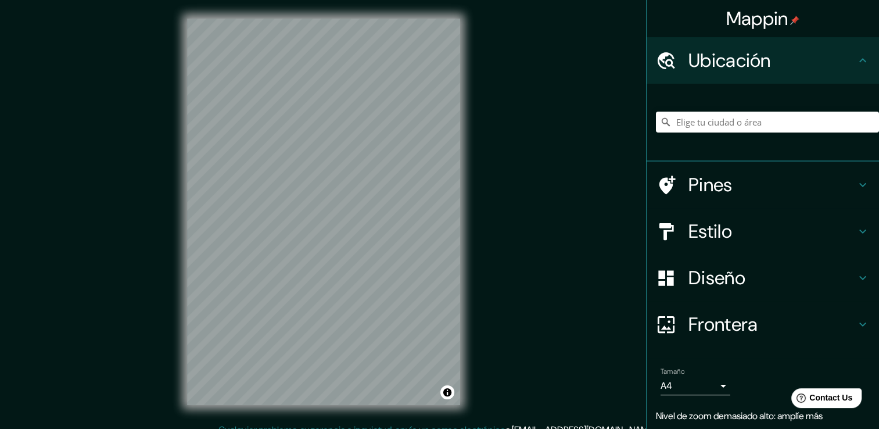
click at [541, 22] on div "Mappin Ubicación Pines Estilo Diseño Frontera Elige un borde. Sugerencia : pued…" at bounding box center [439, 221] width 879 height 442
click at [666, 419] on font "Crear el mapa" at bounding box center [694, 420] width 57 height 15
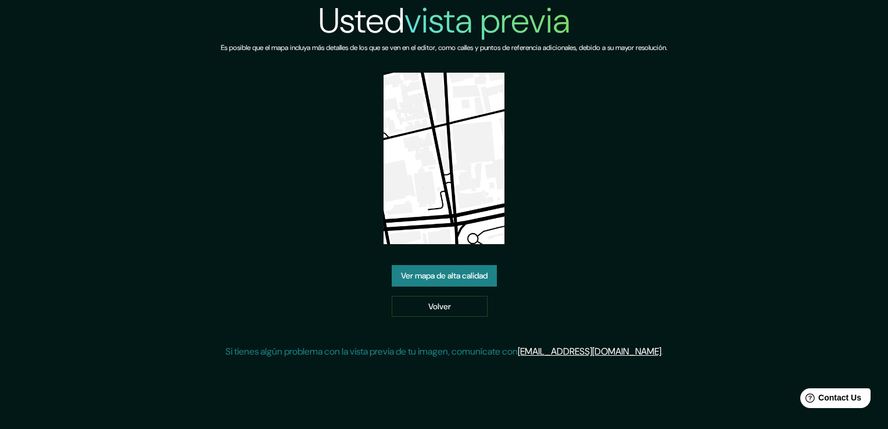
click at [448, 278] on link "Ver mapa de alta calidad" at bounding box center [444, 276] width 105 height 22
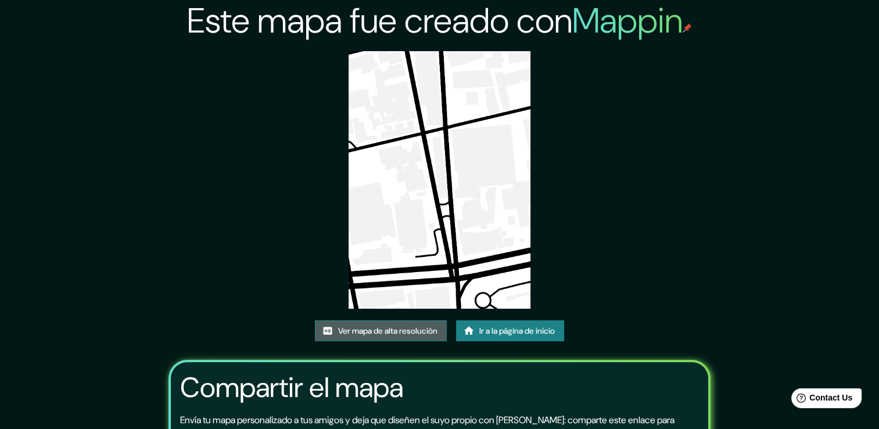
click at [391, 327] on font "Ver mapa de alta resolución" at bounding box center [387, 331] width 99 height 15
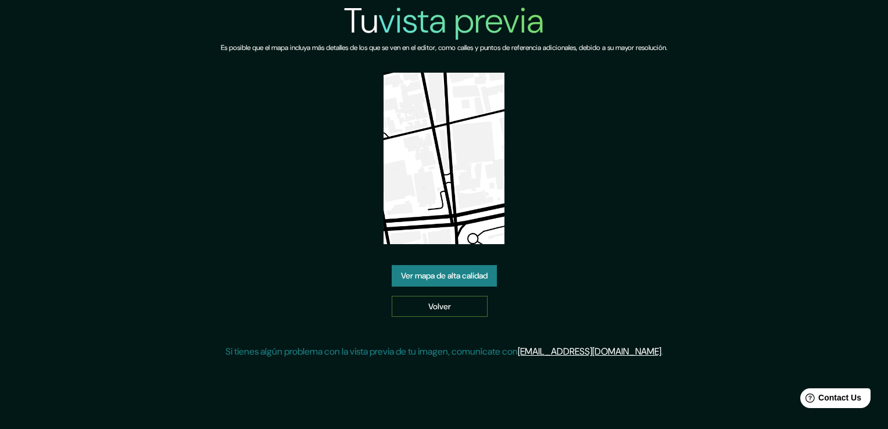
click at [435, 306] on link "Volver" at bounding box center [440, 307] width 96 height 22
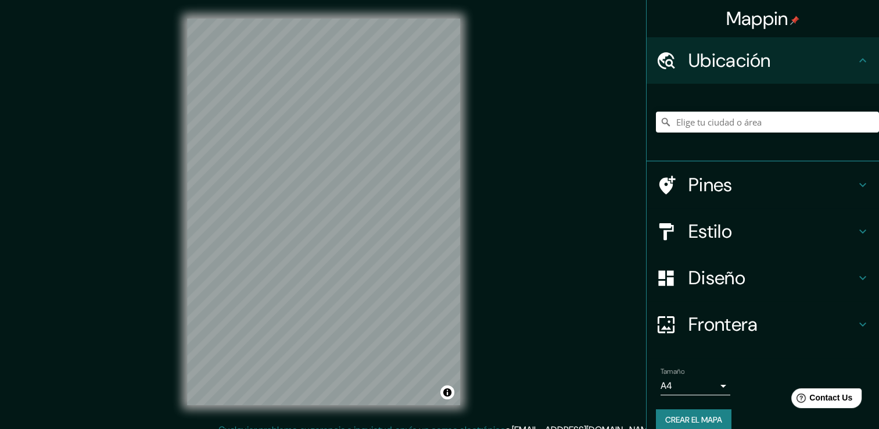
click at [549, 252] on div "Mappin Ubicación Pines Estilo Diseño Frontera Elige un borde. Sugerencia : pued…" at bounding box center [439, 221] width 879 height 442
click at [709, 239] on h4 "Estilo" at bounding box center [772, 231] width 167 height 23
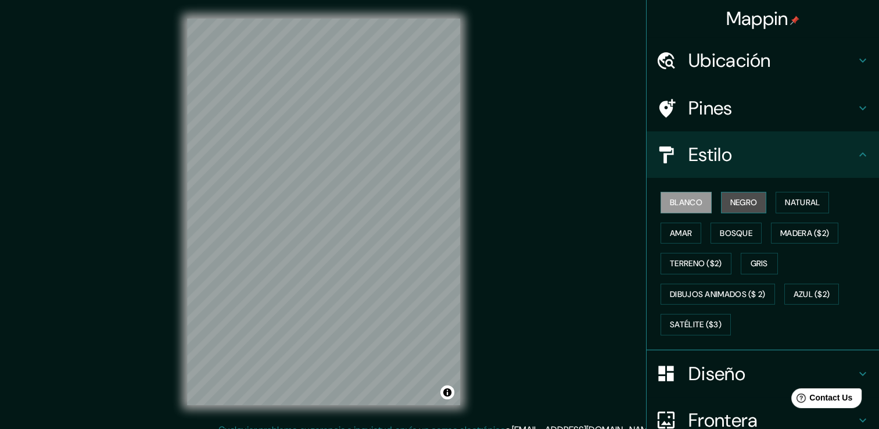
click at [736, 200] on font "Negro" at bounding box center [744, 202] width 27 height 15
click at [689, 199] on font "Blanco" at bounding box center [686, 202] width 33 height 15
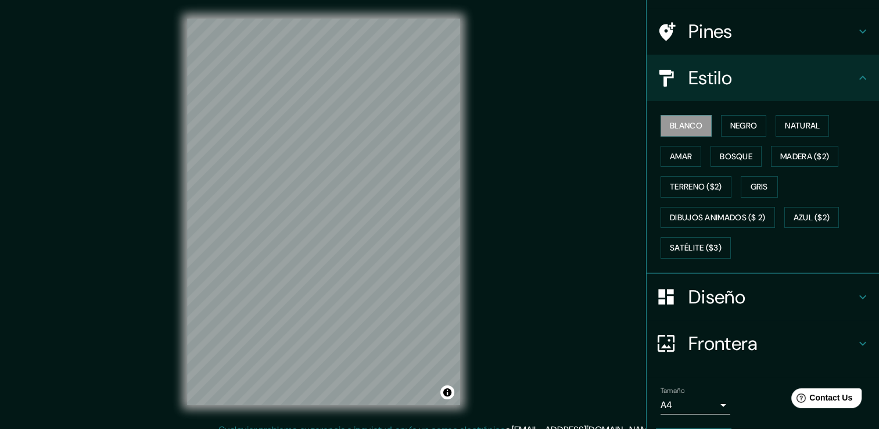
scroll to position [109, 0]
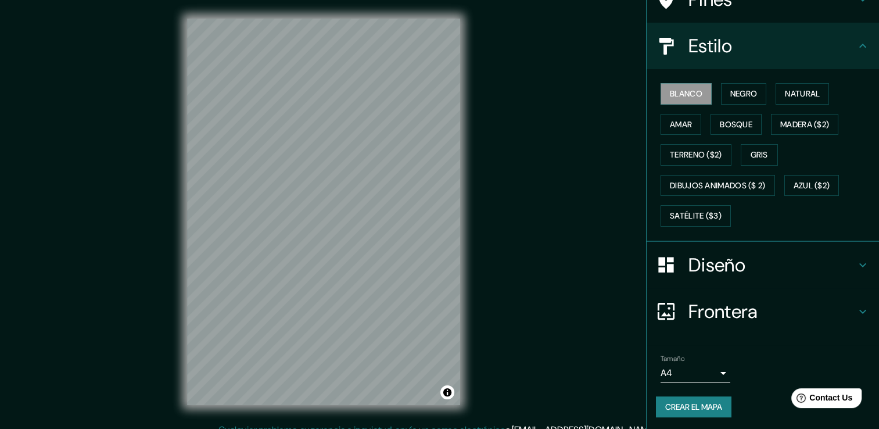
click at [702, 396] on button "Crear el mapa" at bounding box center [694, 407] width 76 height 22
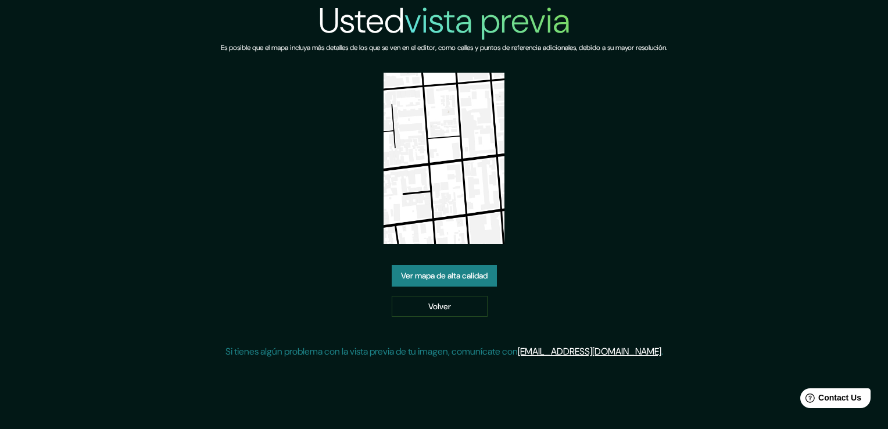
click at [450, 276] on link "Ver mapa de alta calidad" at bounding box center [444, 276] width 105 height 22
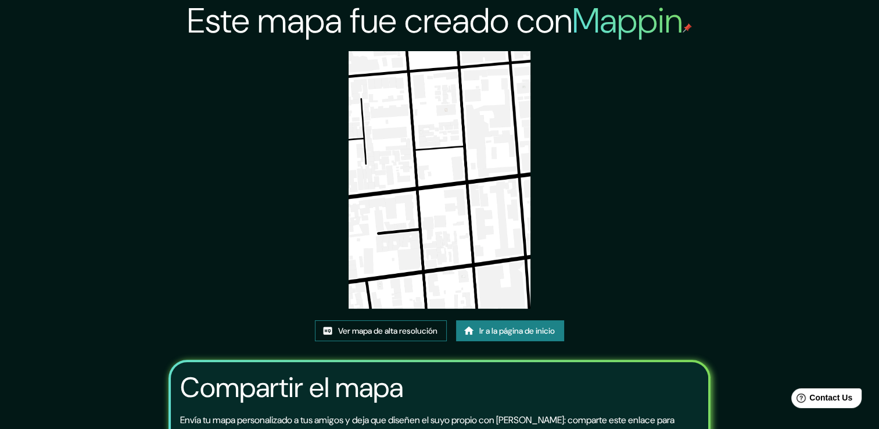
click at [367, 331] on font "Ver mapa de alta resolución" at bounding box center [387, 331] width 99 height 15
